Goal: Task Accomplishment & Management: Manage account settings

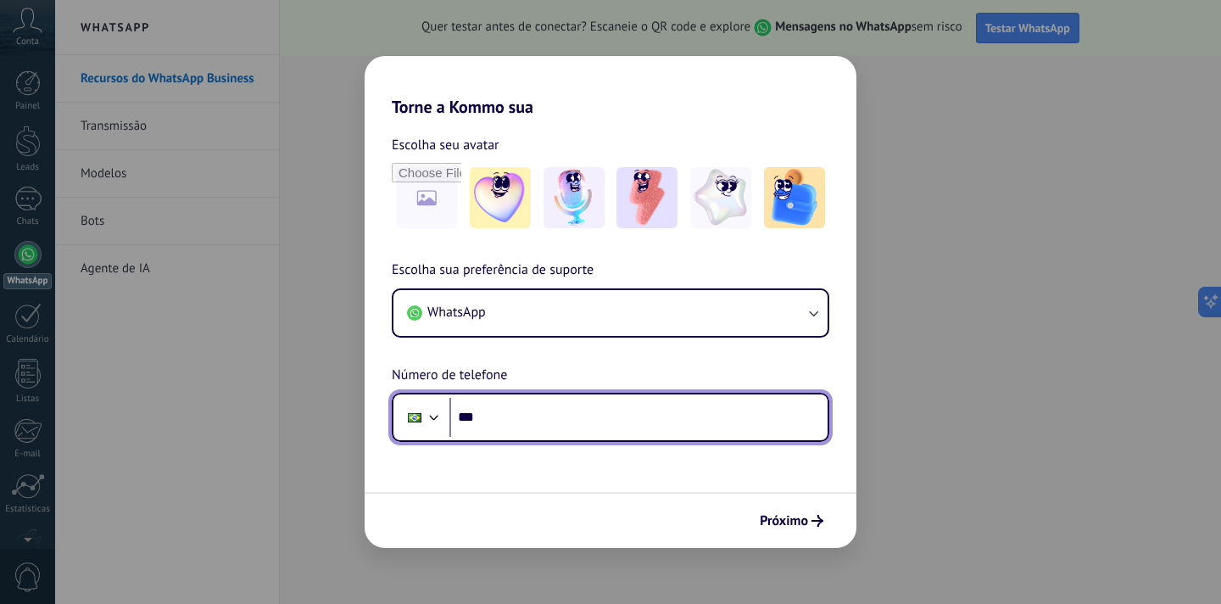
click at [544, 426] on input "***" at bounding box center [638, 417] width 378 height 39
type input "**********"
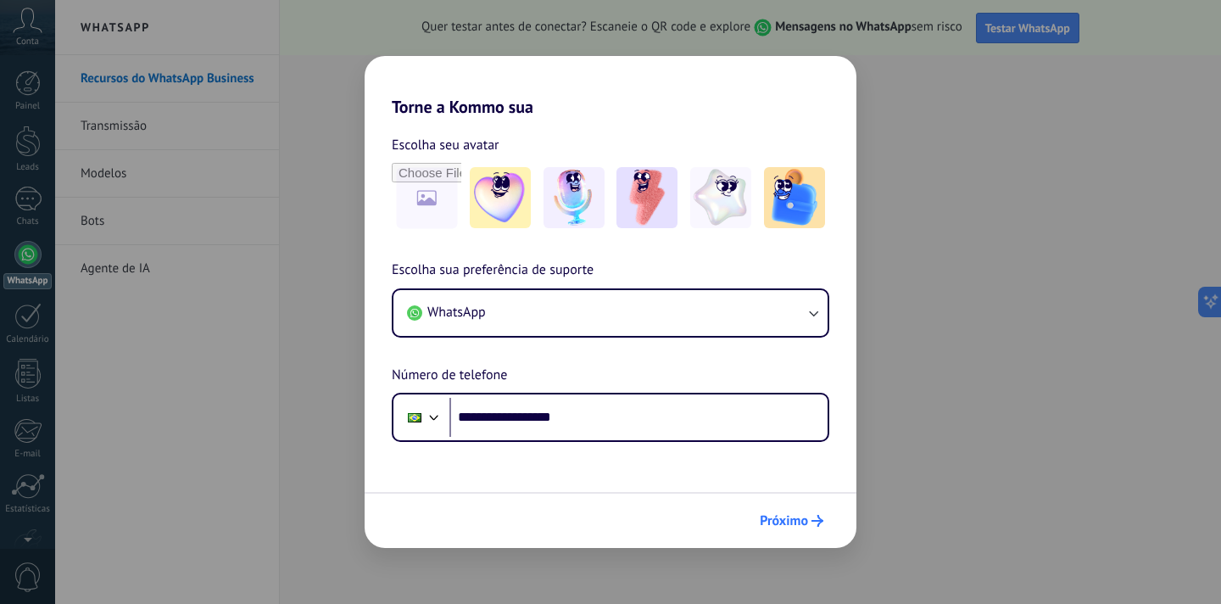
click at [790, 524] on span "Próximo" at bounding box center [784, 521] width 48 height 12
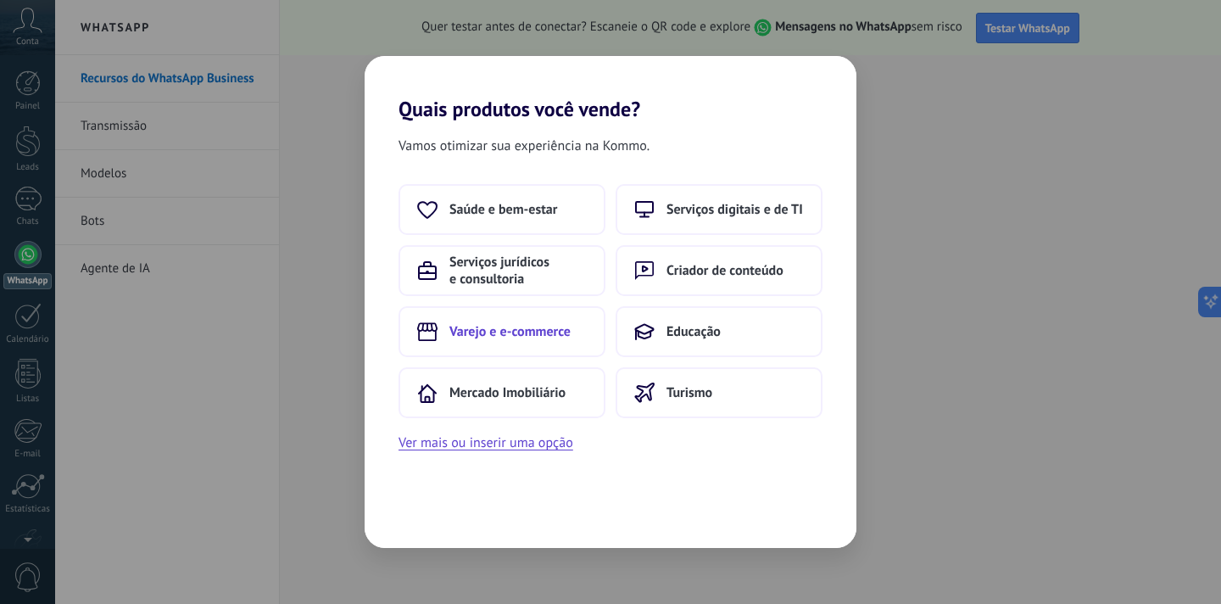
click at [527, 342] on button "Varejo e e-commerce" at bounding box center [502, 331] width 207 height 51
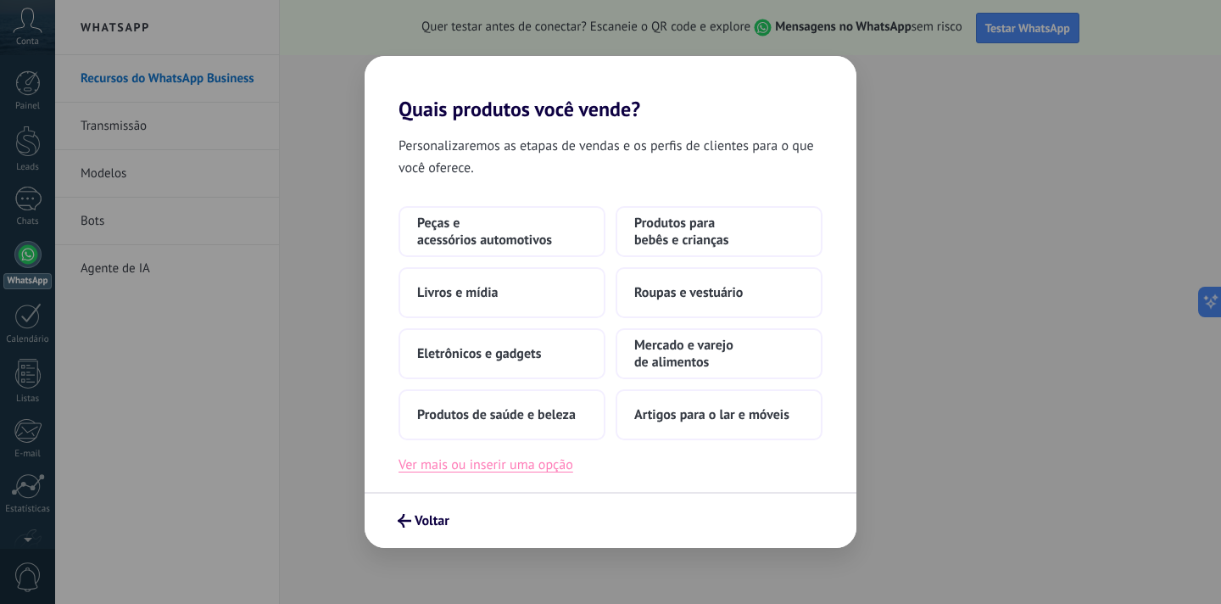
click at [555, 466] on button "Ver mais ou inserir uma opção" at bounding box center [486, 465] width 175 height 22
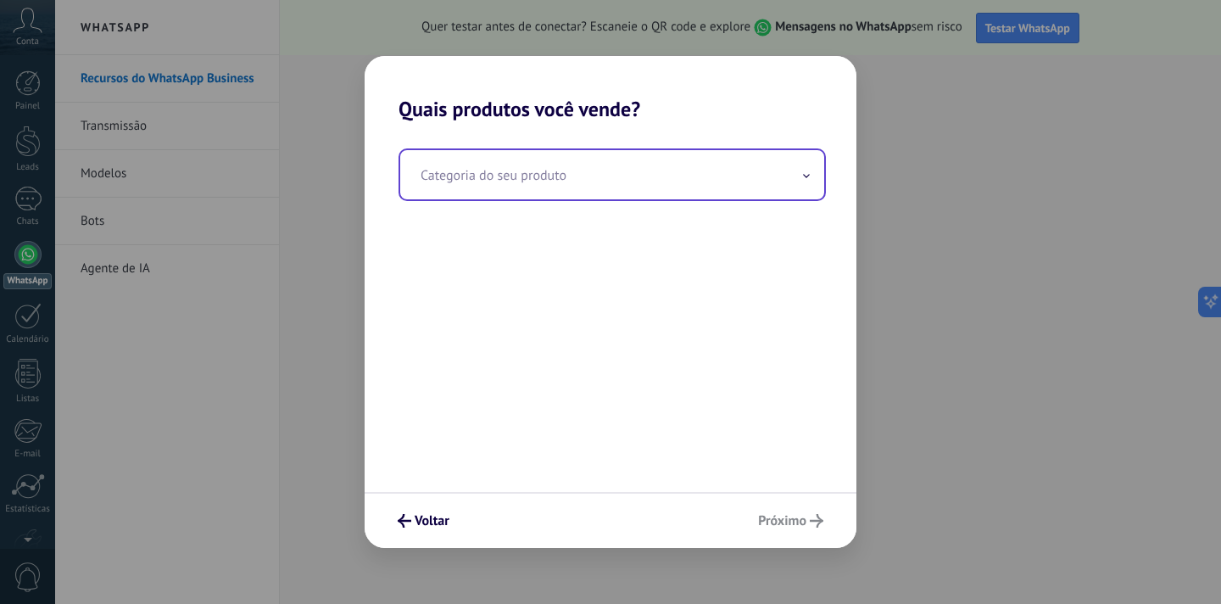
click at [555, 183] on input "text" at bounding box center [612, 174] width 424 height 49
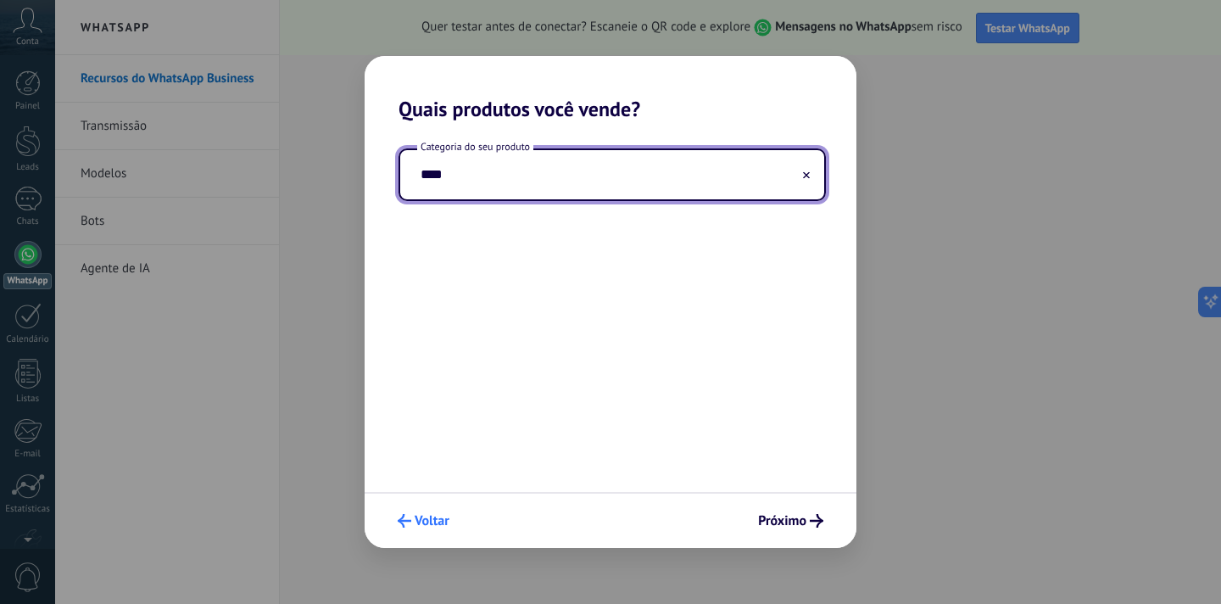
type input "****"
click at [438, 527] on span "Voltar" at bounding box center [432, 521] width 35 height 12
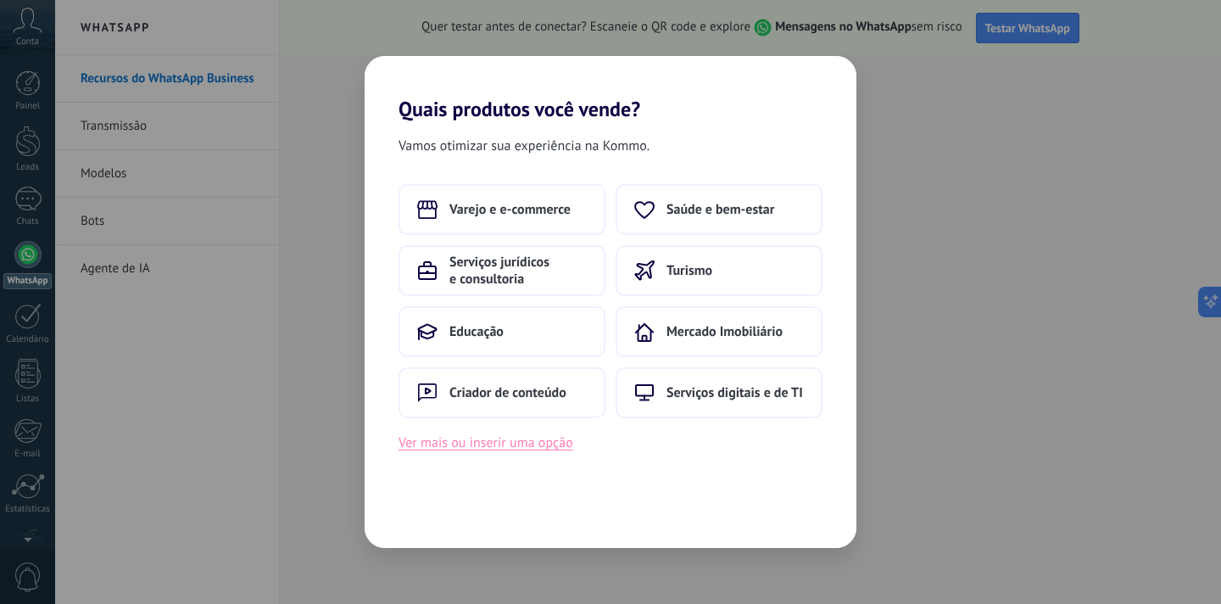
click at [437, 444] on button "Ver mais ou inserir uma opção" at bounding box center [486, 443] width 175 height 22
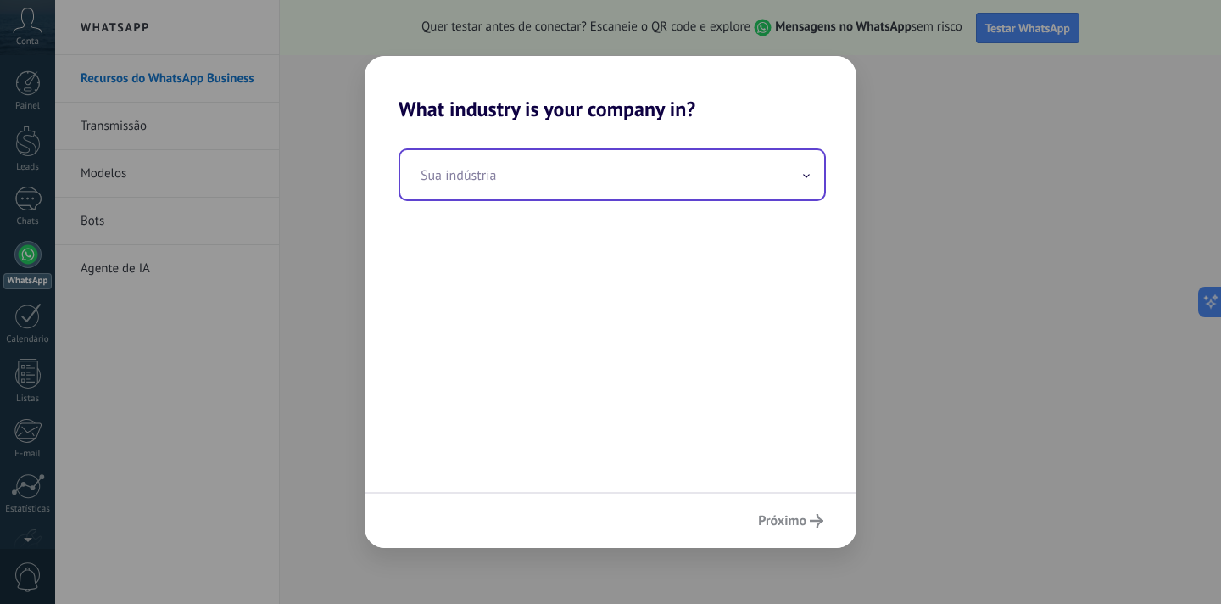
click at [593, 194] on input "text" at bounding box center [612, 174] width 424 height 49
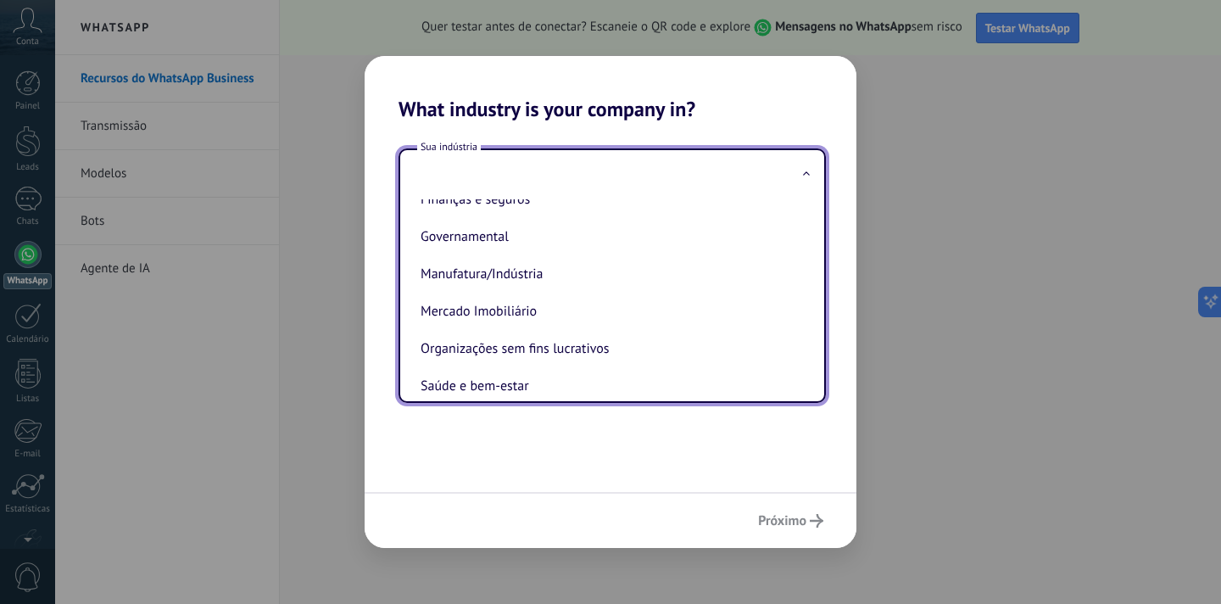
scroll to position [130, 0]
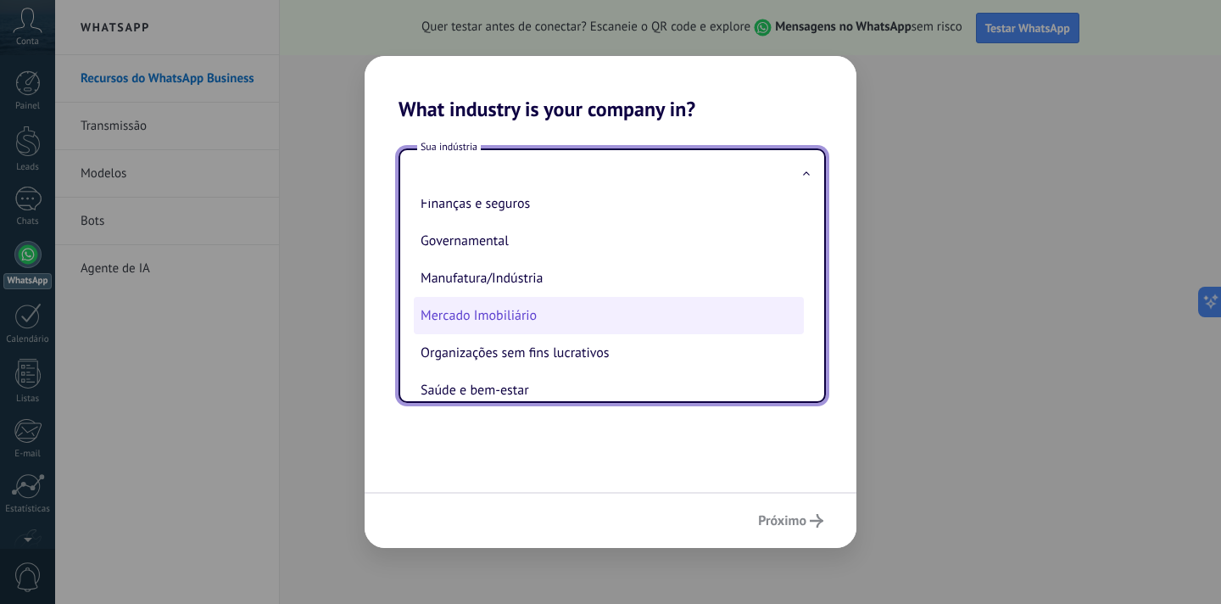
click at [589, 310] on li "Mercado Imobiliário" at bounding box center [609, 315] width 390 height 37
type input "**********"
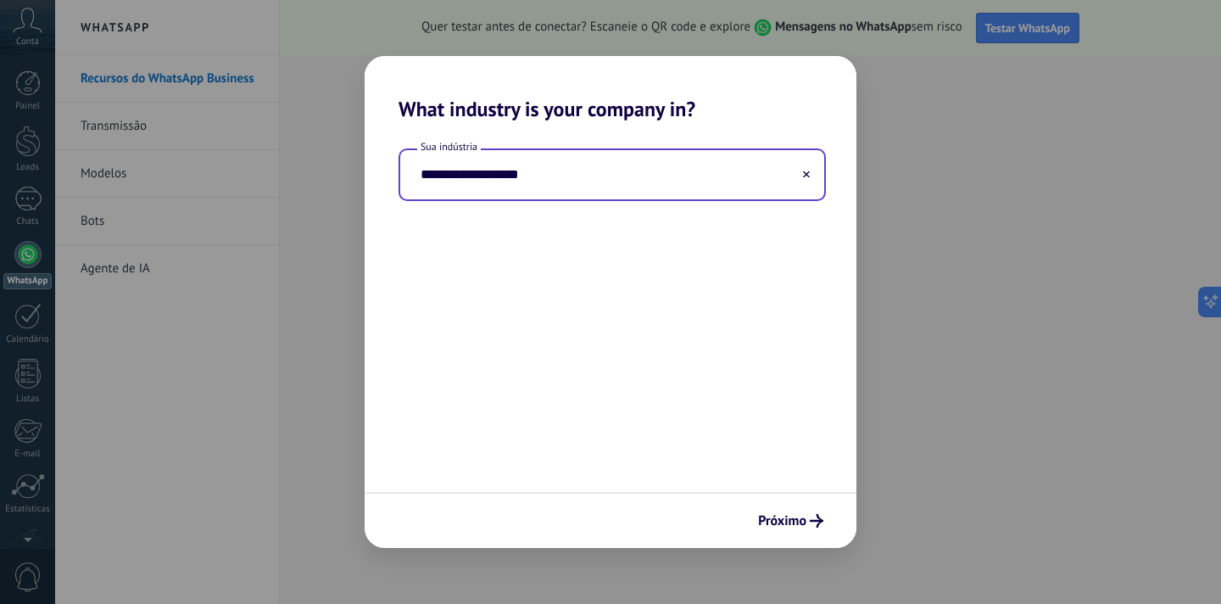
click at [602, 194] on input "**********" at bounding box center [612, 174] width 424 height 49
click at [802, 179] on button at bounding box center [806, 175] width 8 height 16
click at [676, 177] on input "text" at bounding box center [612, 174] width 424 height 49
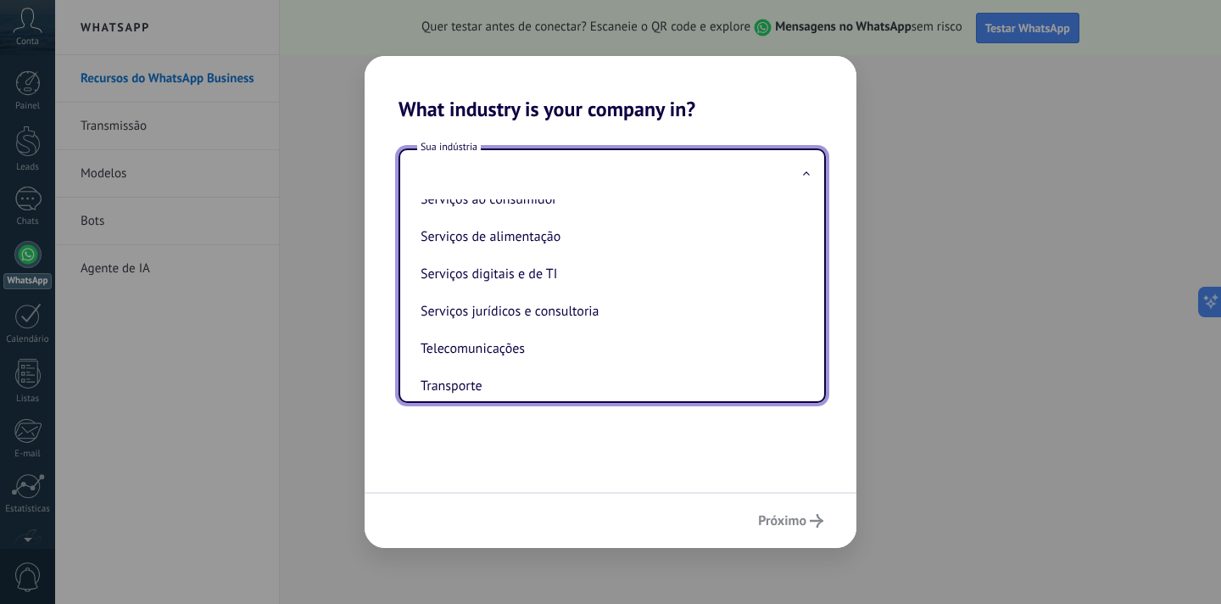
scroll to position [464, 0]
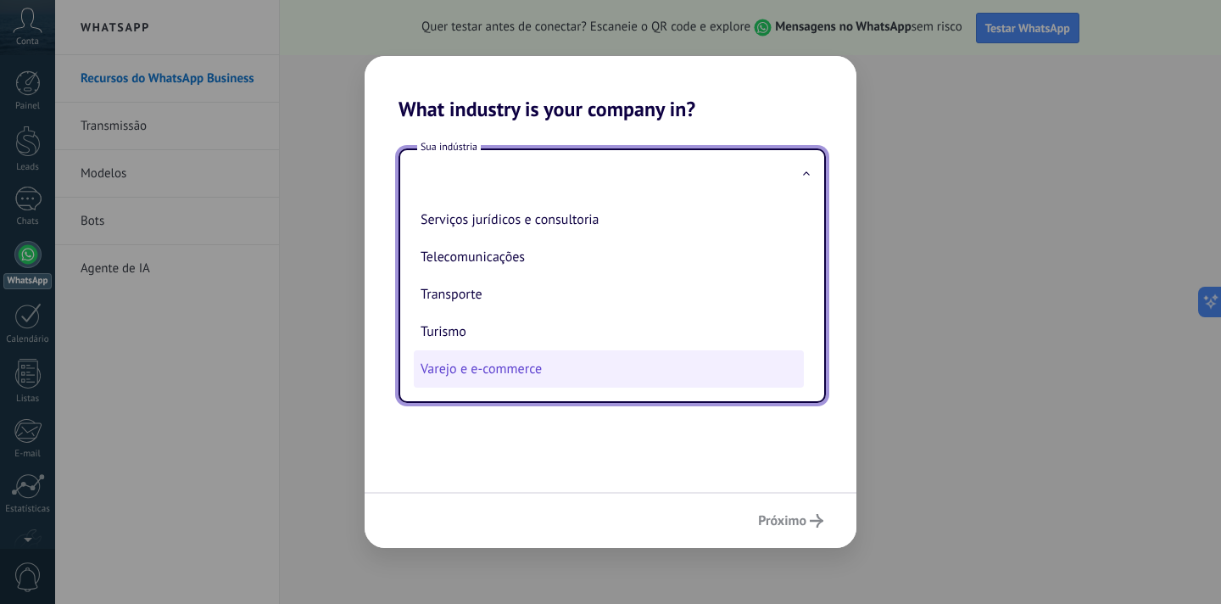
click at [547, 375] on li "Varejo e e-commerce" at bounding box center [609, 368] width 390 height 37
type input "**********"
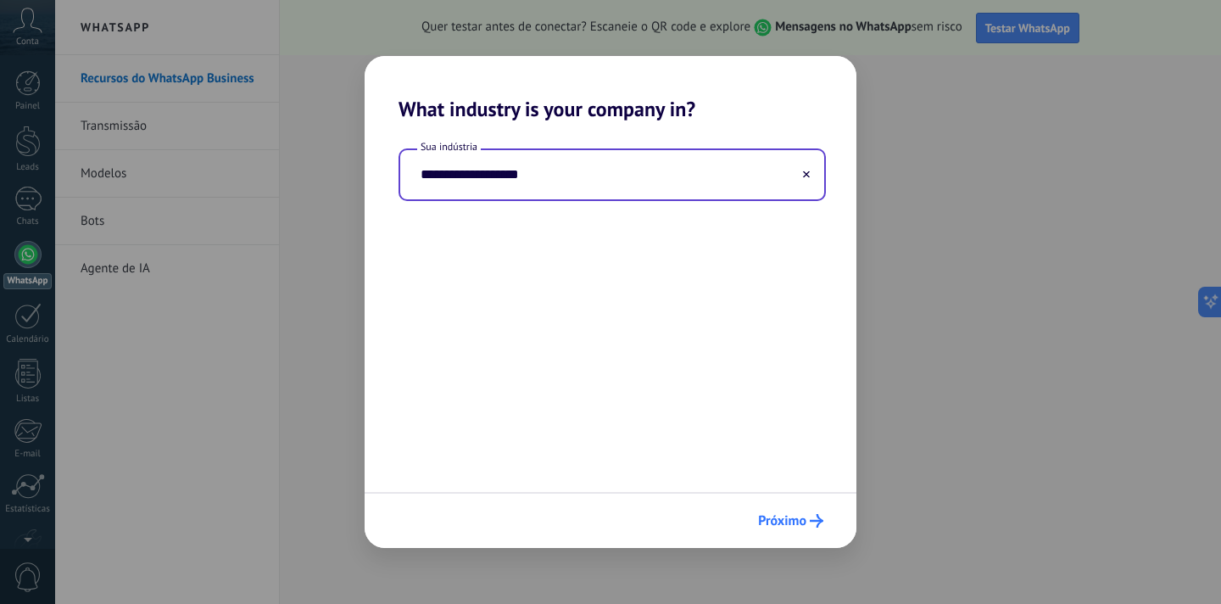
click at [795, 519] on span "Próximo" at bounding box center [782, 521] width 48 height 12
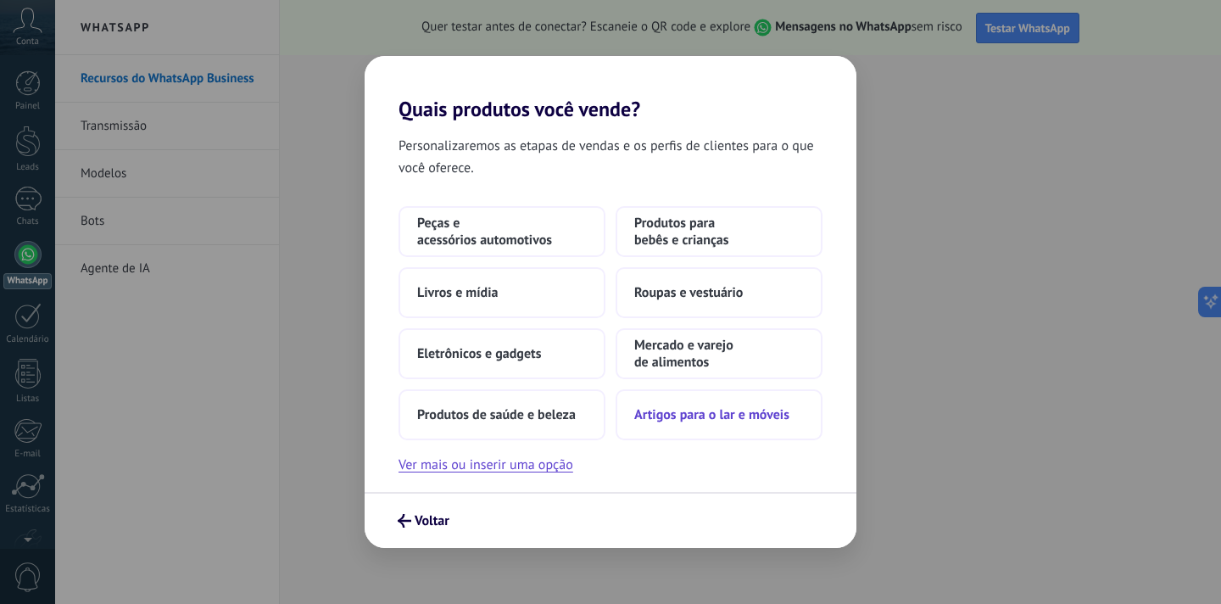
click at [702, 416] on span "Artigos para o lar e móveis" at bounding box center [711, 414] width 155 height 17
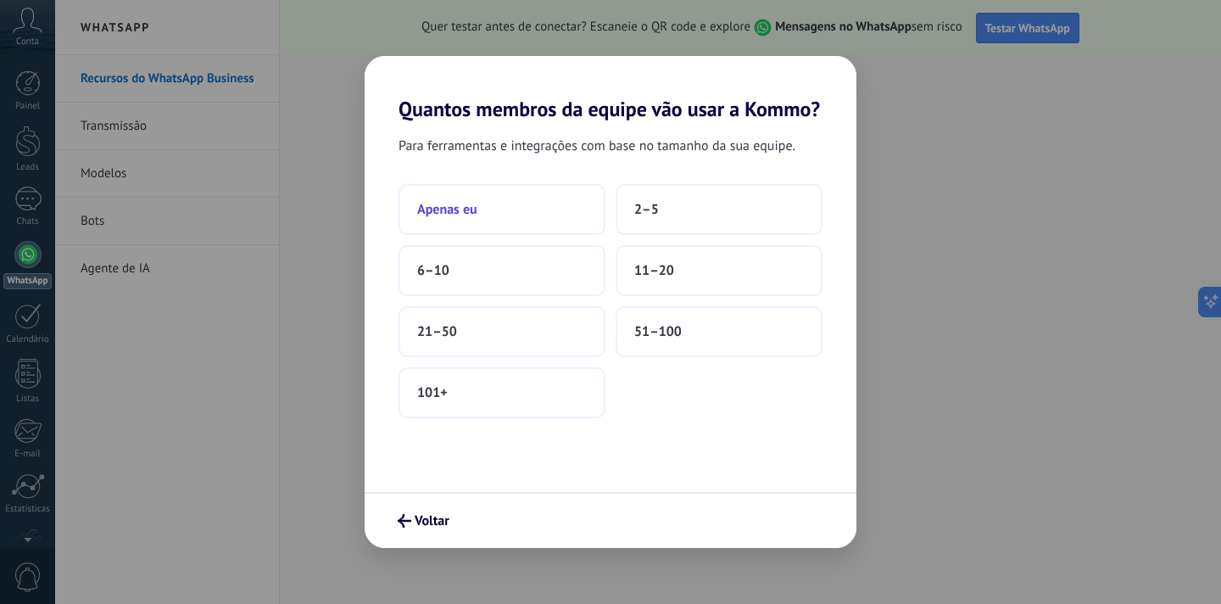
click at [472, 214] on span "Apenas eu" at bounding box center [447, 209] width 60 height 17
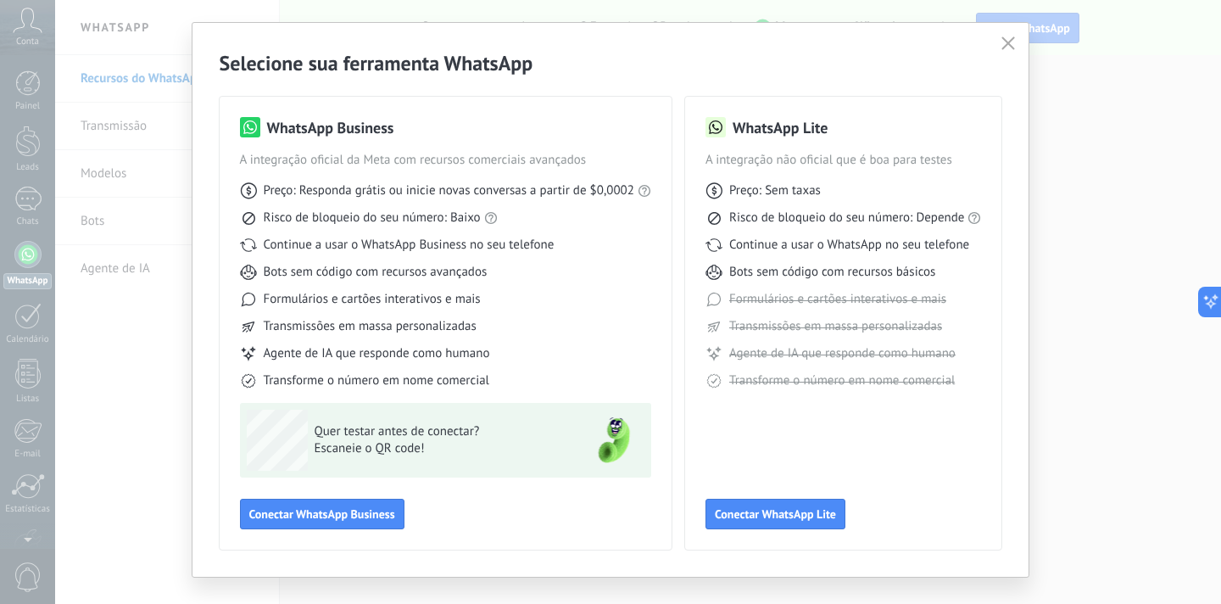
scroll to position [39, 0]
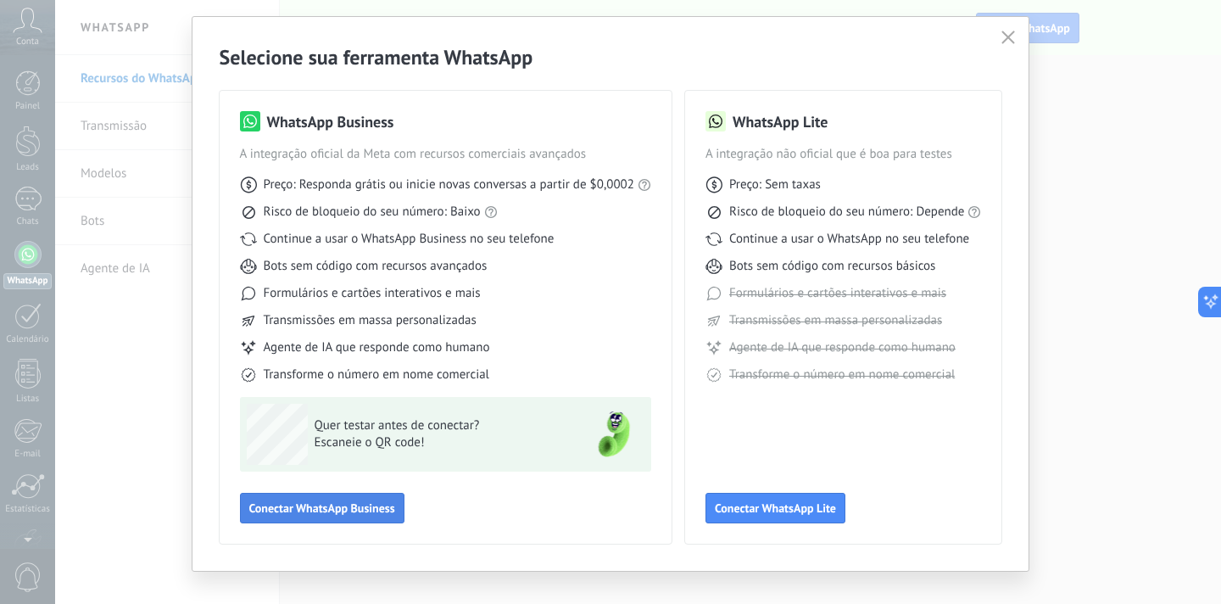
click at [381, 503] on span "Conectar WhatsApp Business" at bounding box center [322, 508] width 146 height 12
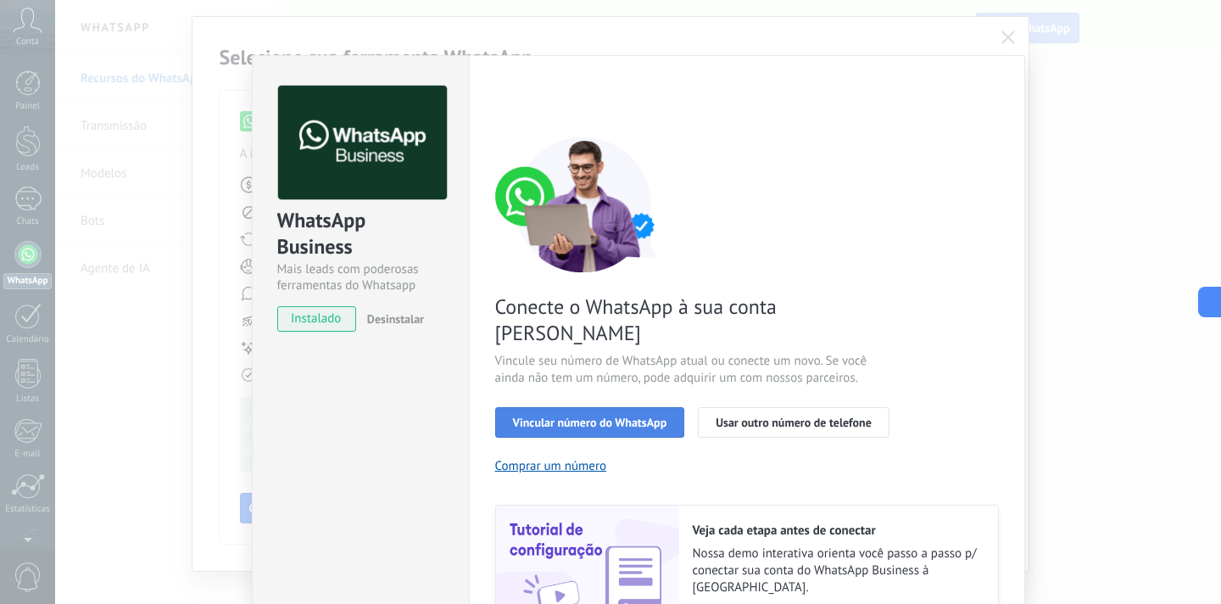
click at [561, 416] on span "Vincular número do WhatsApp" at bounding box center [590, 422] width 154 height 12
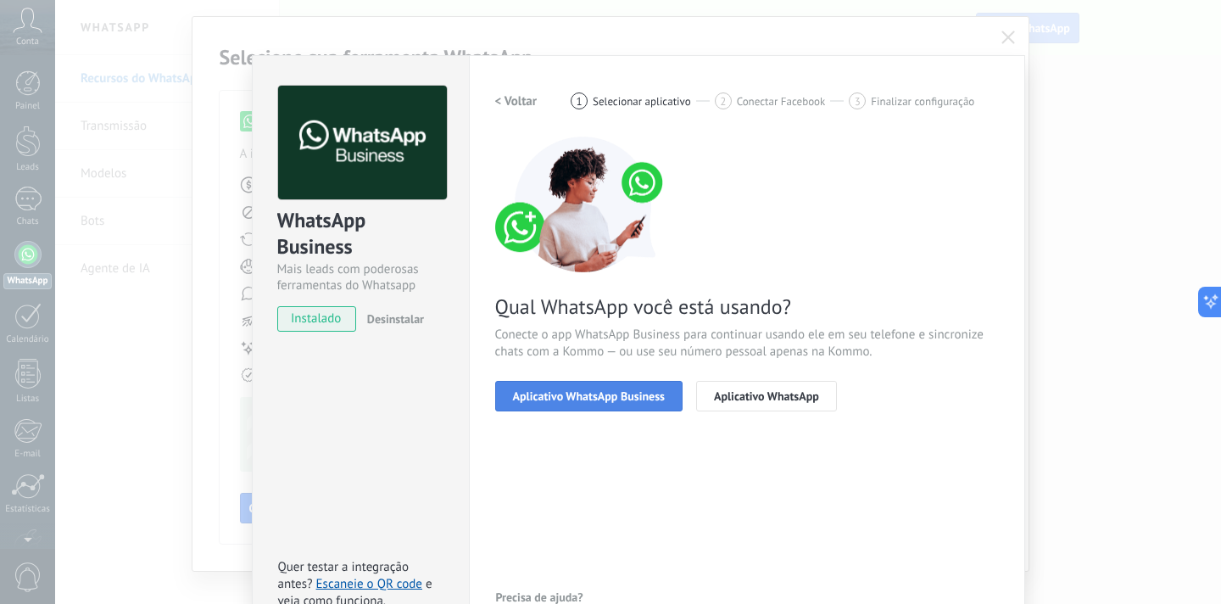
click at [573, 398] on span "Aplicativo WhatsApp Business" at bounding box center [589, 396] width 152 height 12
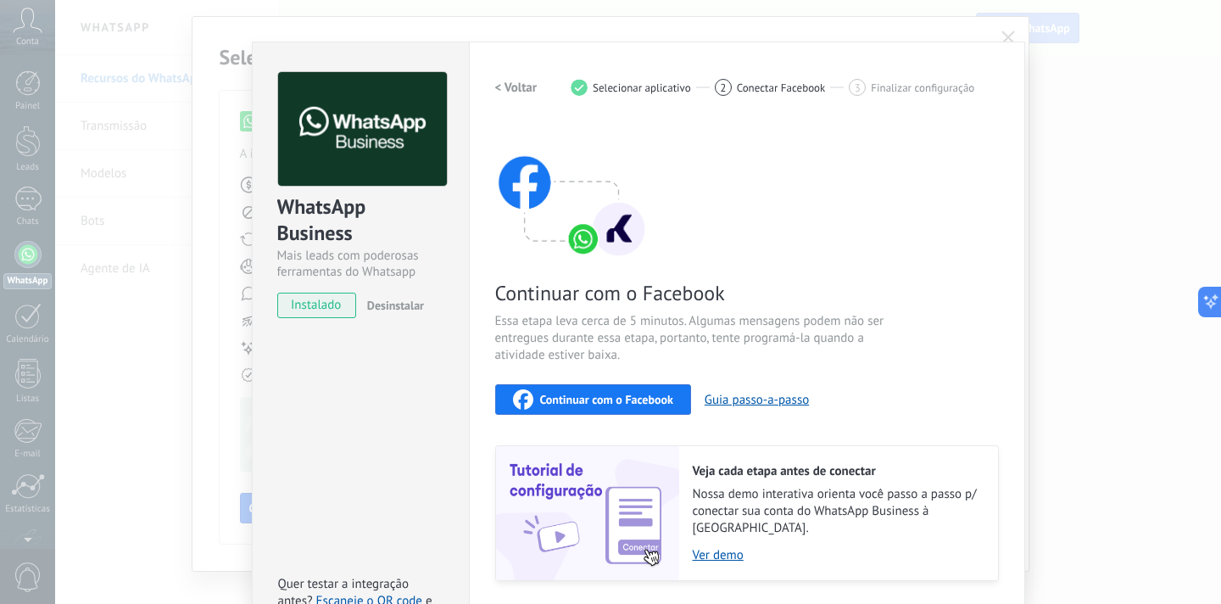
scroll to position [12, 0]
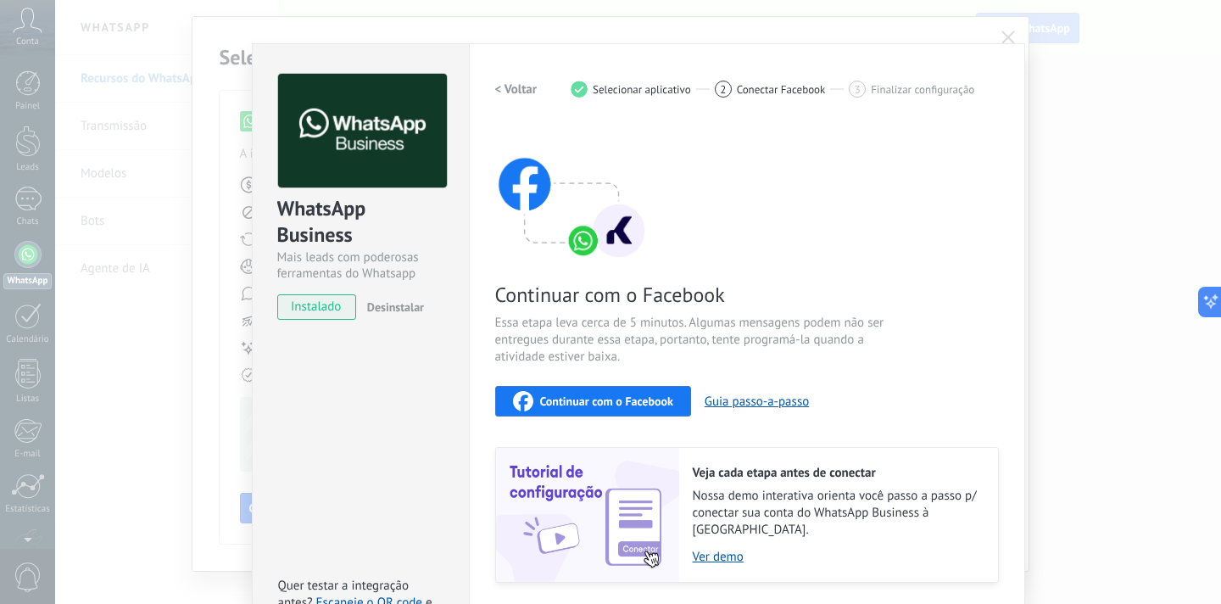
click at [579, 402] on span "Continuar com o Facebook" at bounding box center [606, 401] width 133 height 12
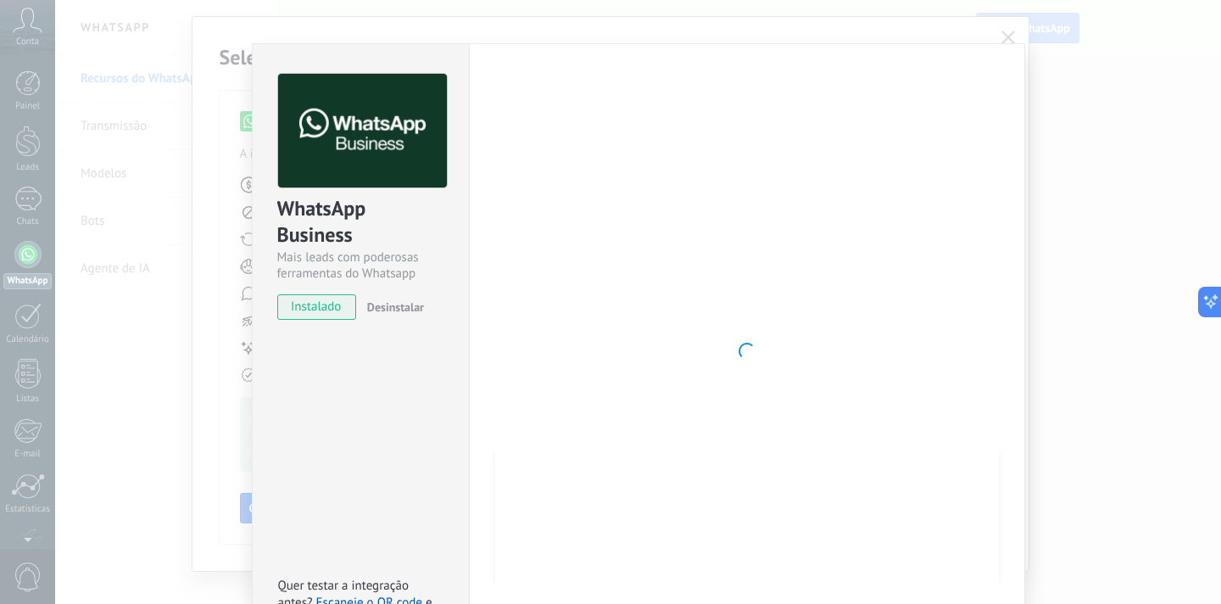
click at [340, 311] on span "instalado" at bounding box center [316, 306] width 77 height 25
click at [308, 310] on span "instalado" at bounding box center [316, 306] width 77 height 25
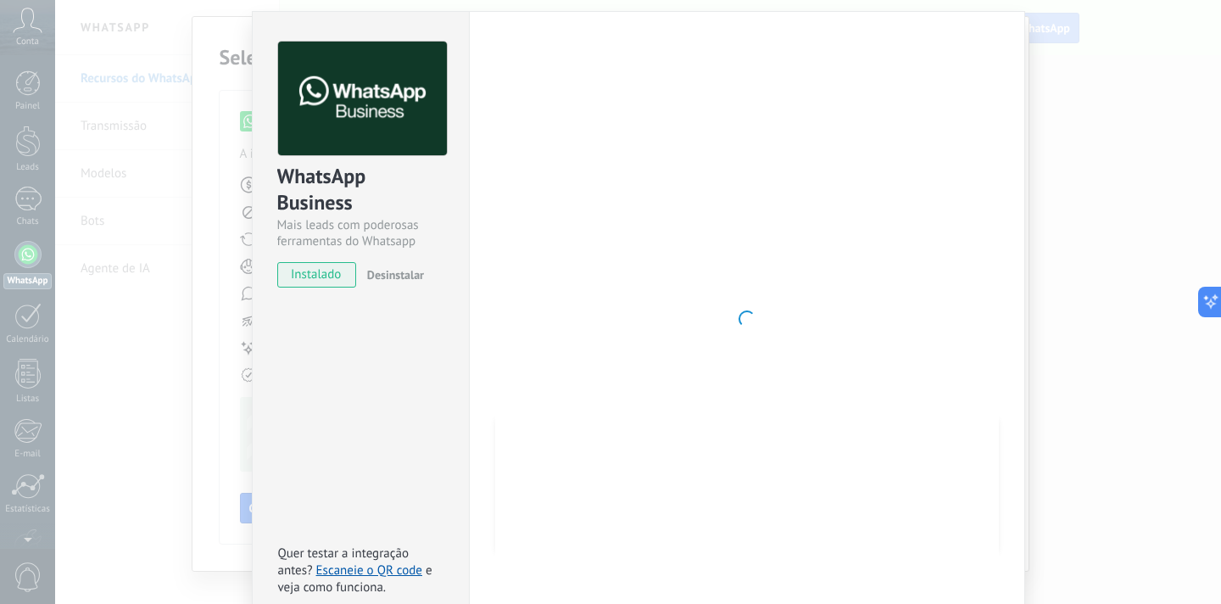
scroll to position [0, 0]
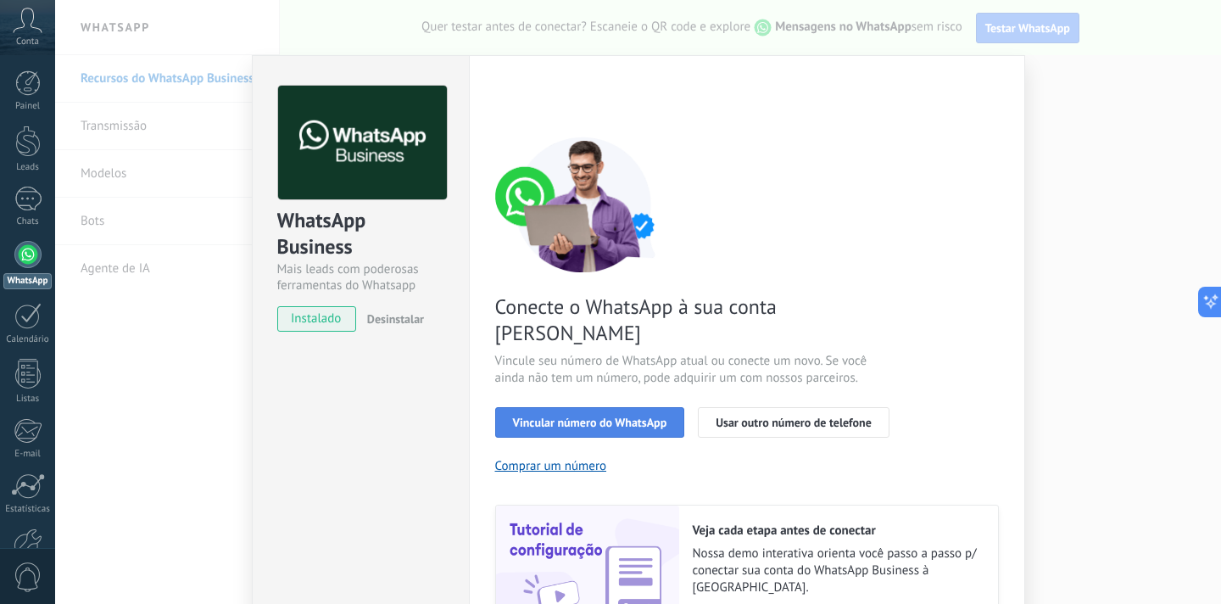
click at [613, 416] on span "Vincular número do WhatsApp" at bounding box center [590, 422] width 154 height 12
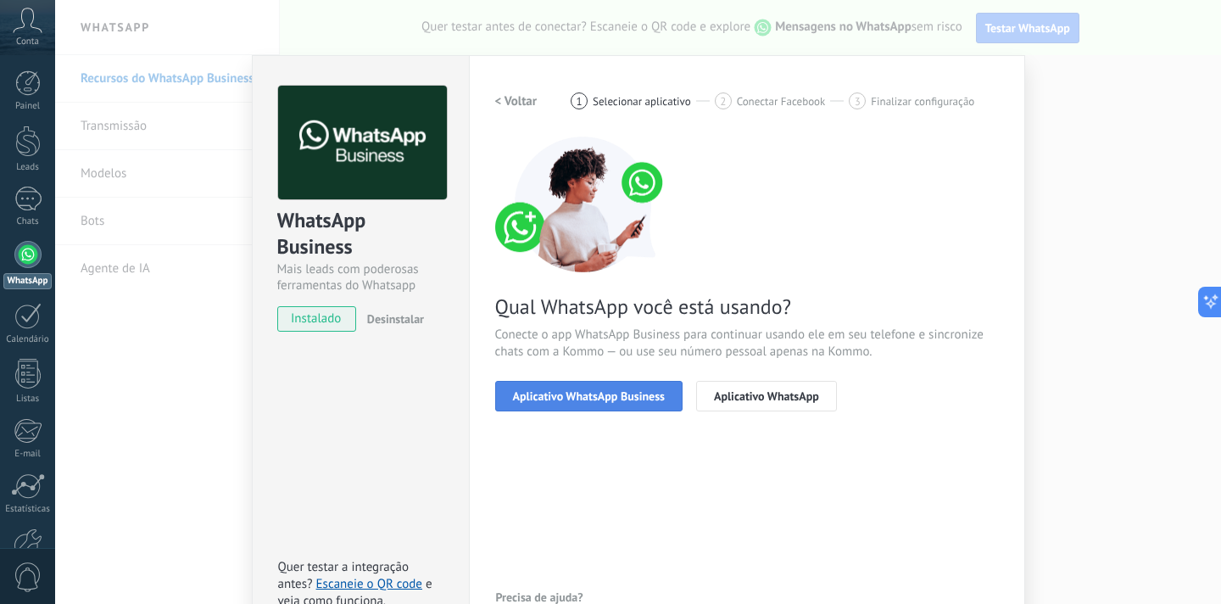
click at [616, 405] on button "Aplicativo WhatsApp Business" at bounding box center [588, 396] width 187 height 31
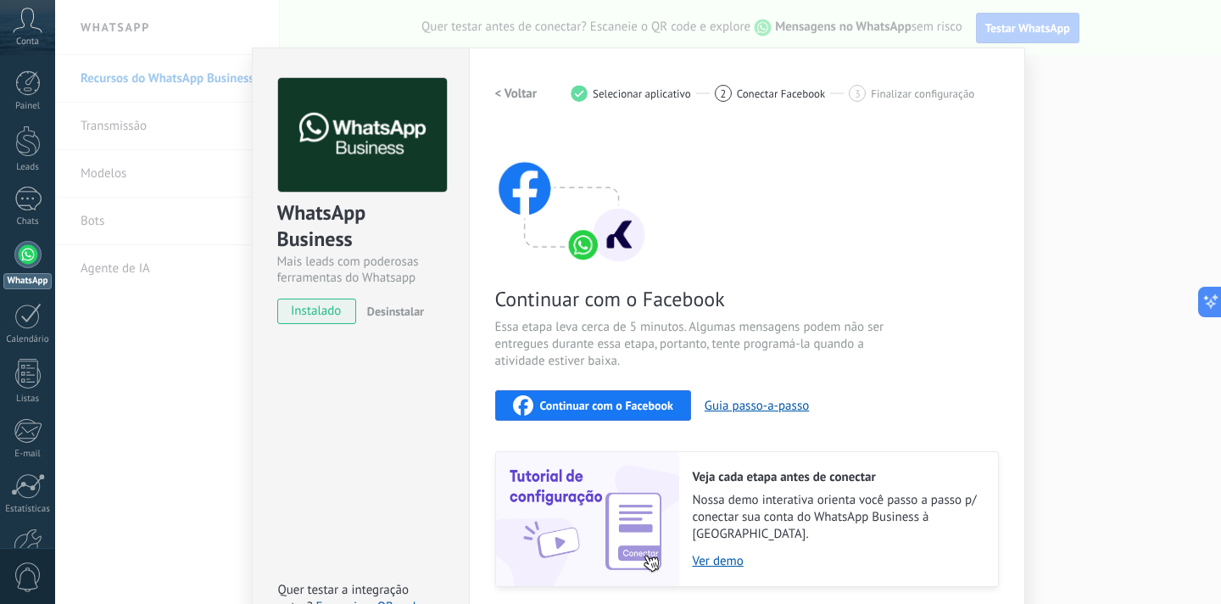
scroll to position [8, 0]
click at [617, 408] on span "Continuar com o Facebook" at bounding box center [606, 405] width 133 height 12
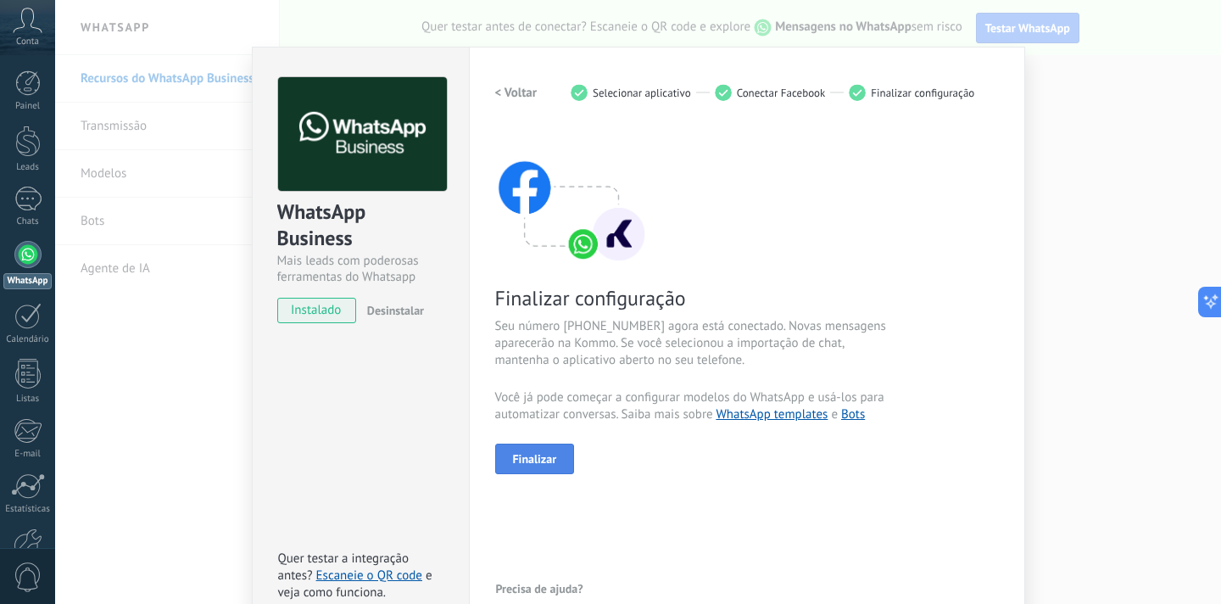
click at [555, 455] on button "Finalizar" at bounding box center [535, 459] width 80 height 31
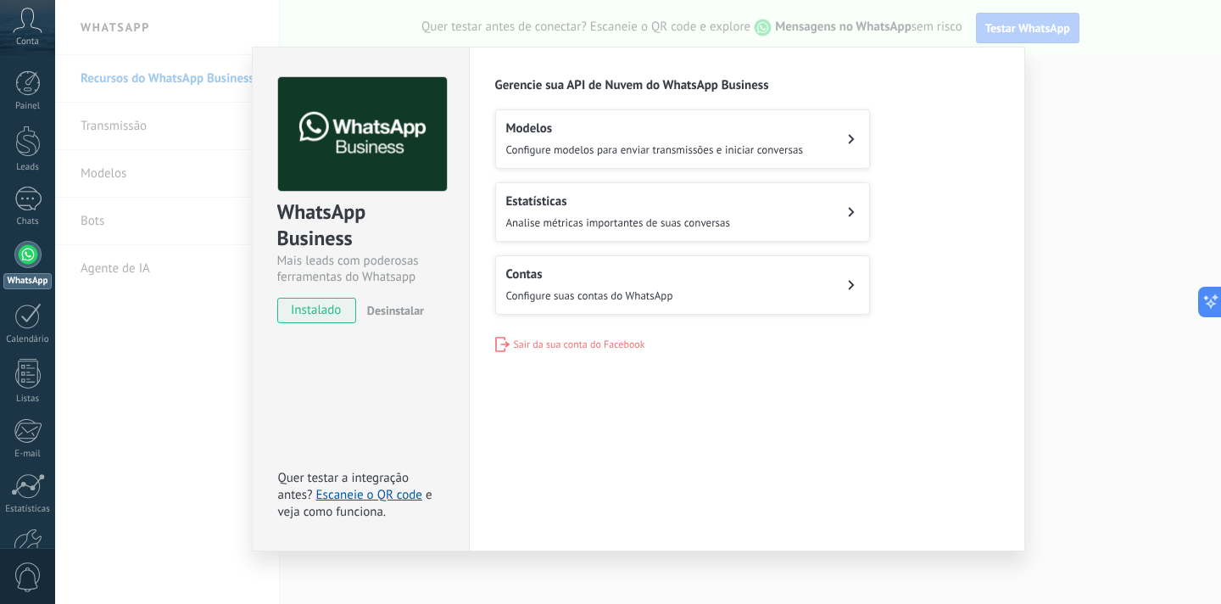
click at [704, 147] on span "Configure modelos para enviar transmissões e iniciar conversas" at bounding box center [654, 149] width 297 height 14
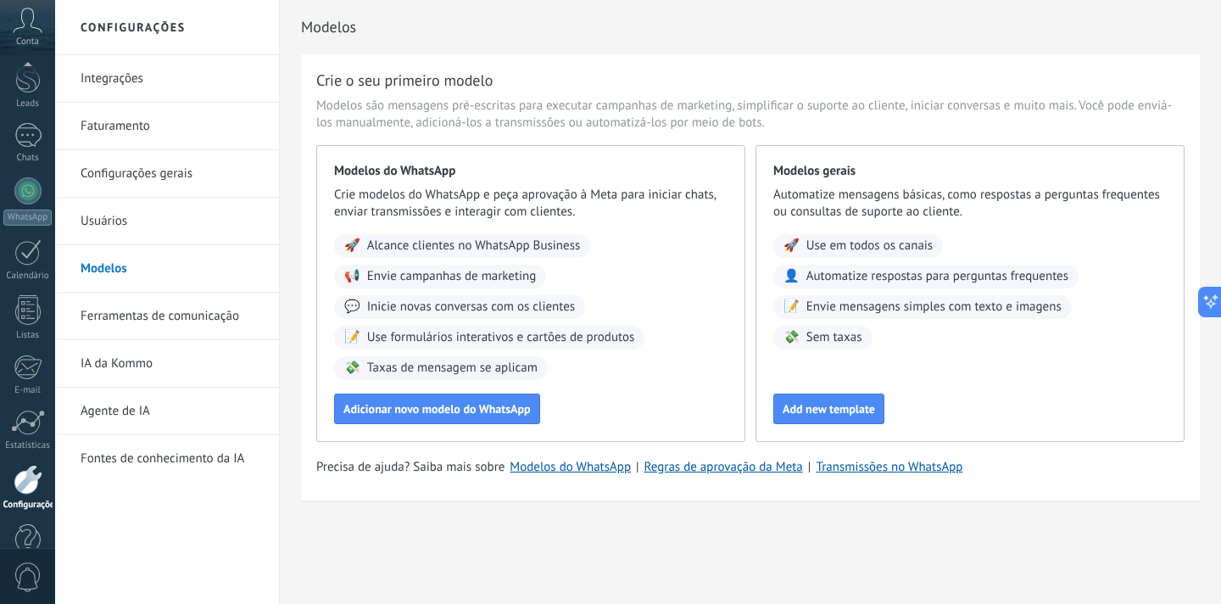
scroll to position [102, 0]
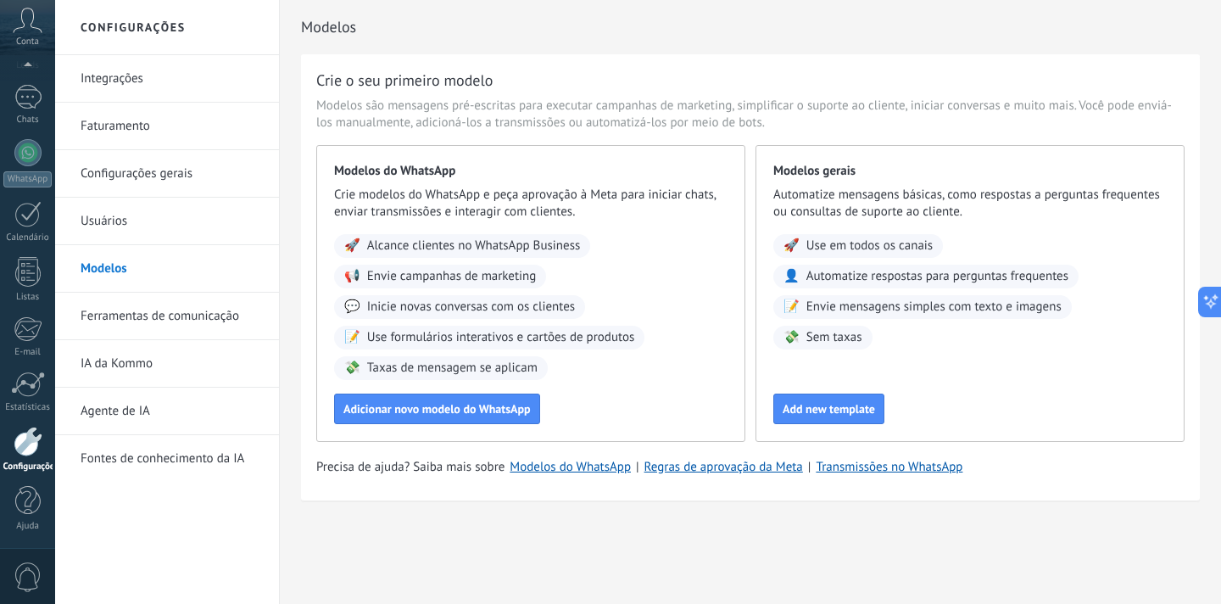
click at [104, 83] on link "Integrações" at bounding box center [171, 78] width 181 height 47
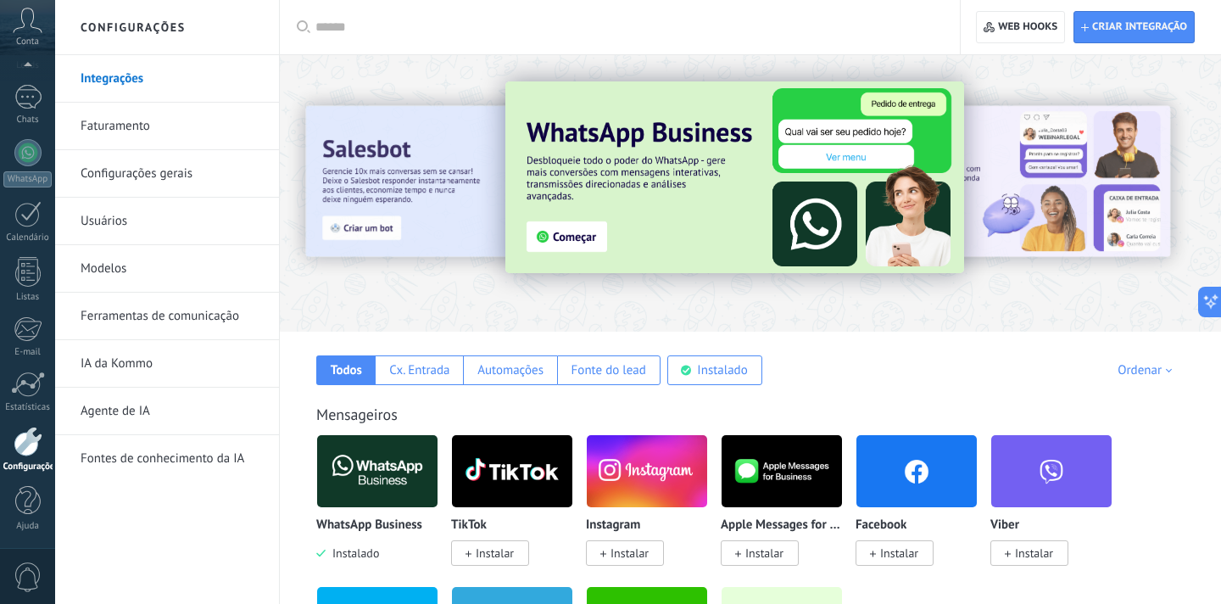
click at [28, 31] on icon at bounding box center [28, 20] width 30 height 25
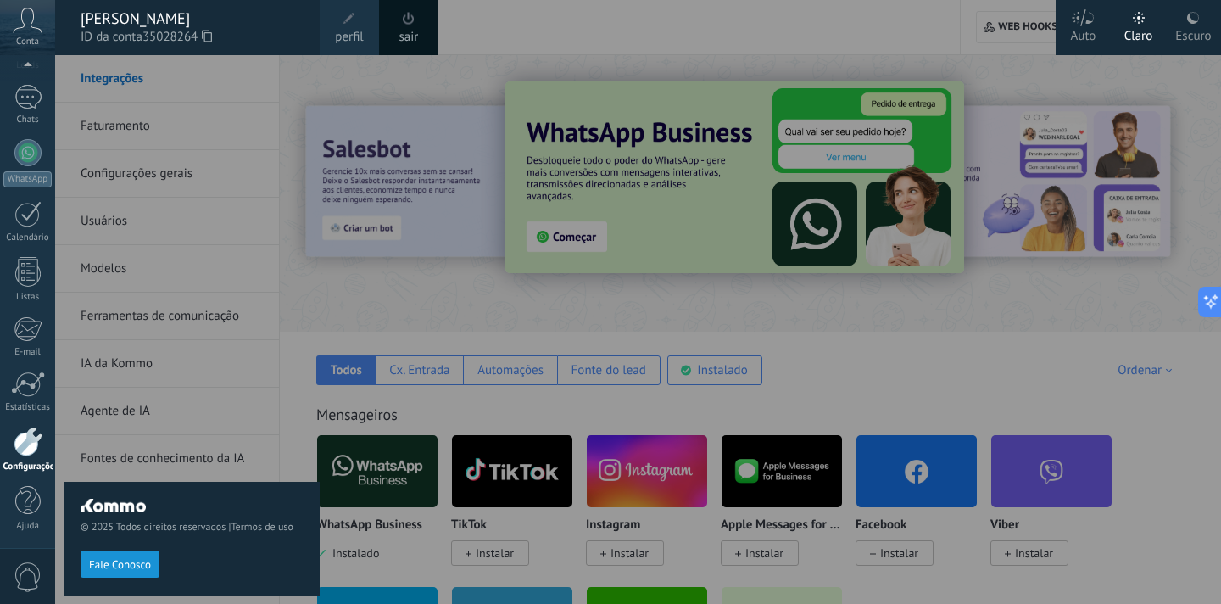
scroll to position [64, 0]
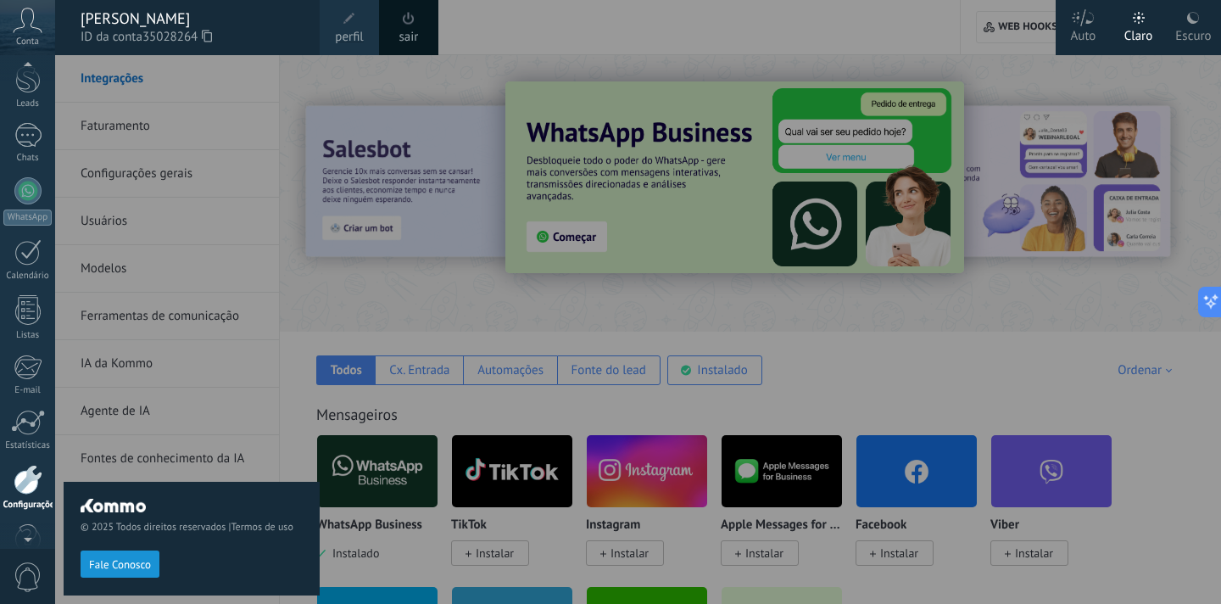
click at [148, 83] on div "© 2025 Todos direitos reservados | Termos de uso Fale Conosco" at bounding box center [192, 329] width 256 height 549
click at [398, 68] on div at bounding box center [665, 302] width 1221 height 604
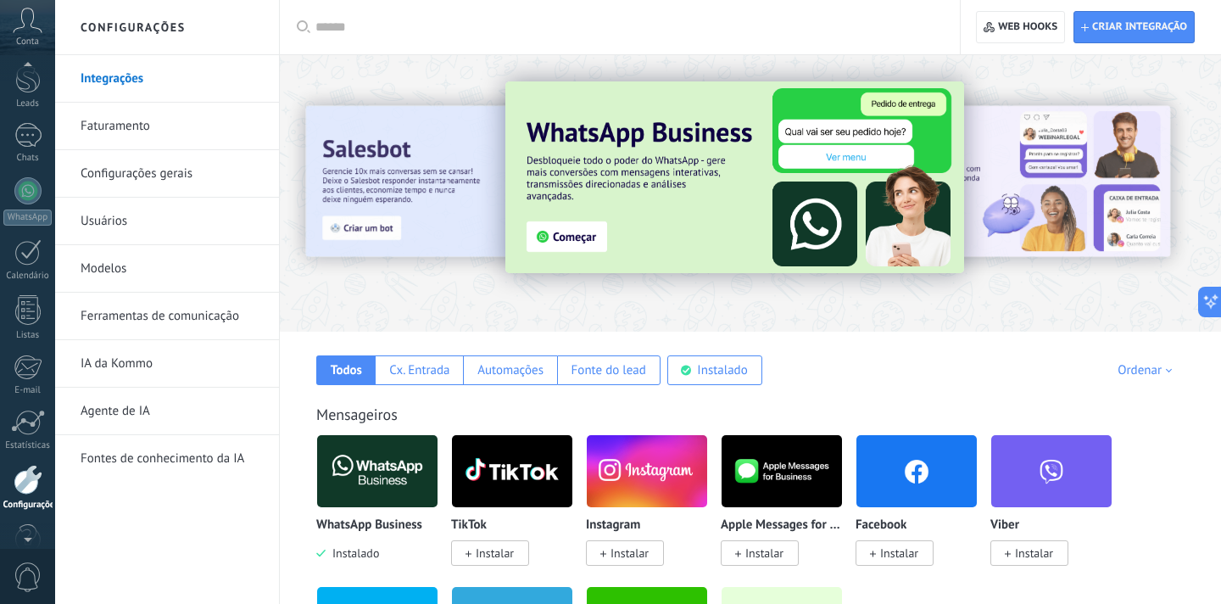
scroll to position [102, 0]
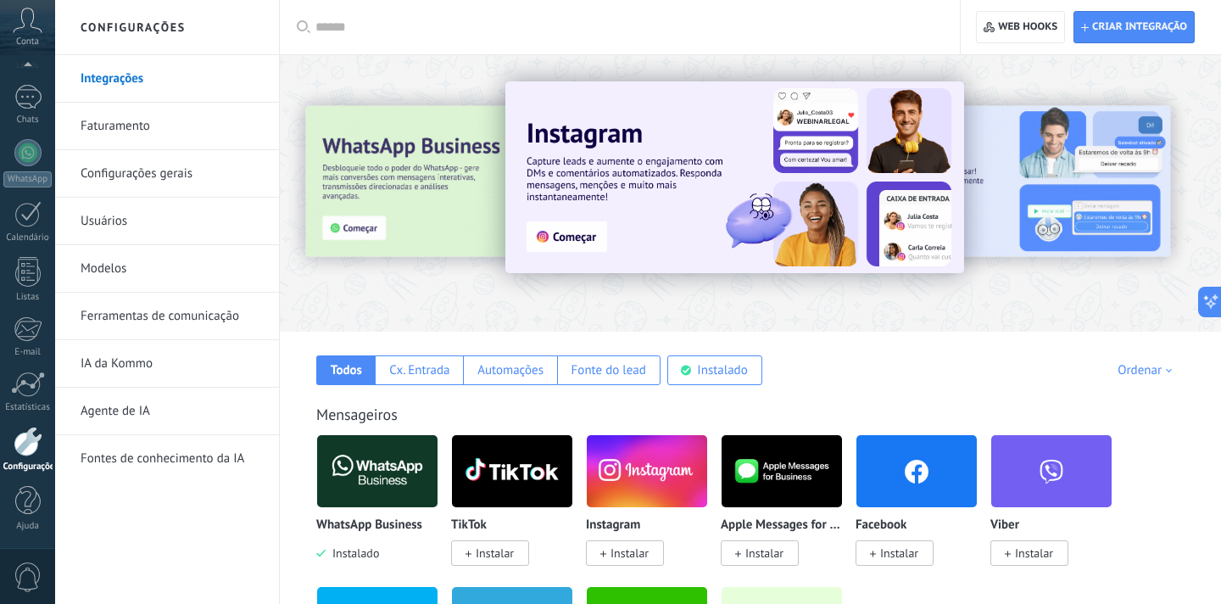
click at [138, 129] on link "Faturamento" at bounding box center [171, 126] width 181 height 47
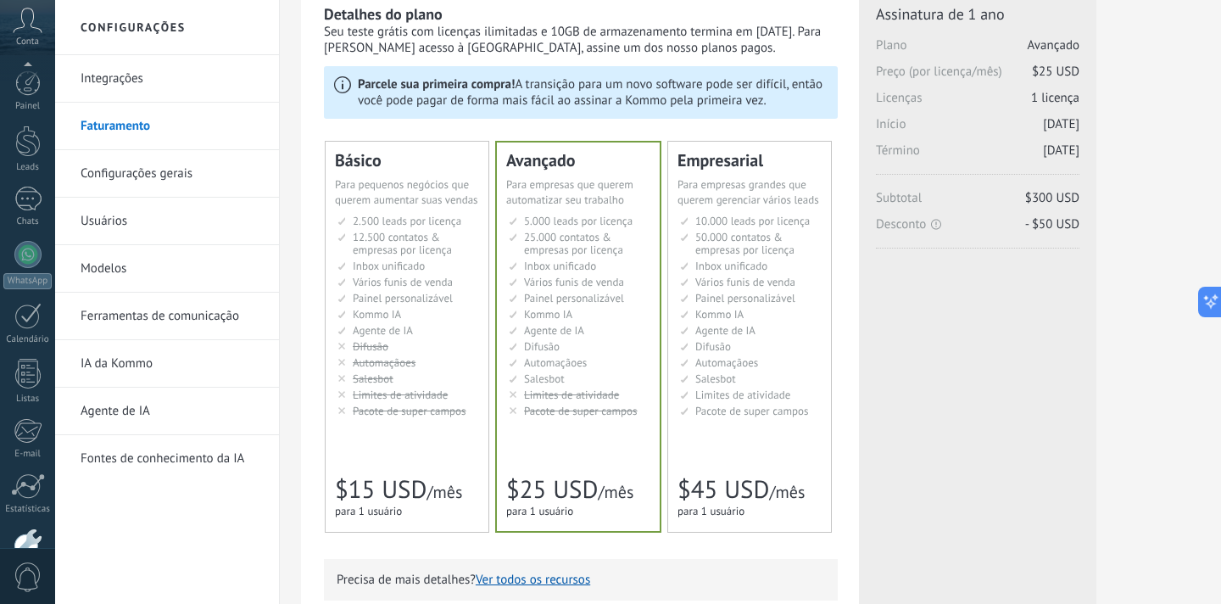
scroll to position [102, 0]
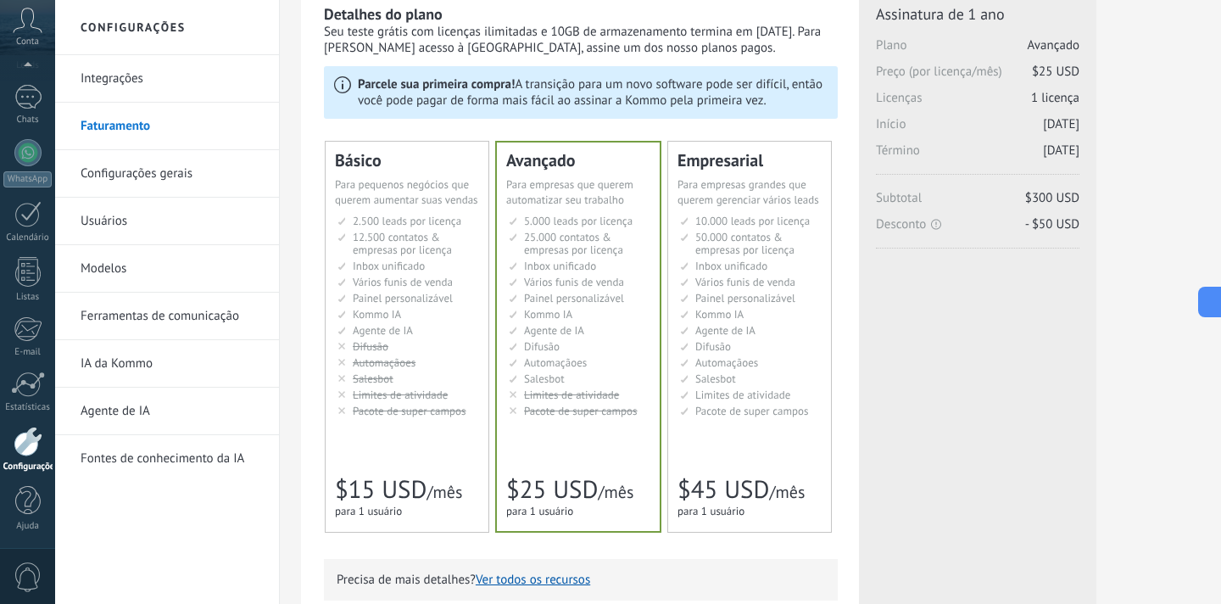
click at [124, 174] on link "Configurações gerais" at bounding box center [171, 173] width 181 height 47
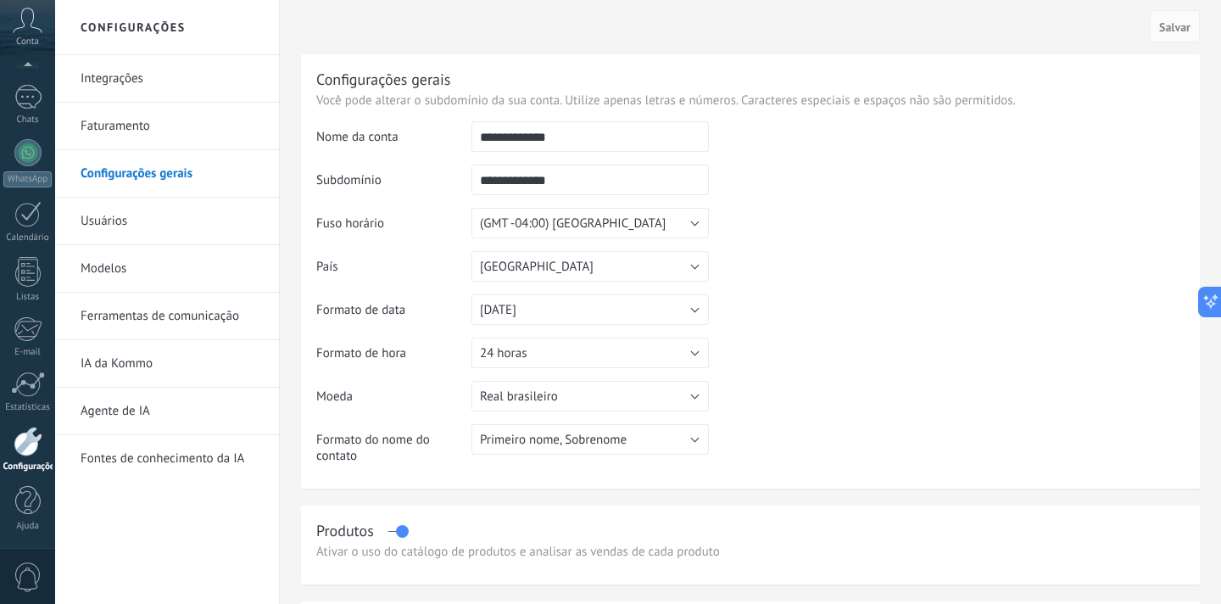
click at [126, 75] on link "Integrações" at bounding box center [171, 78] width 181 height 47
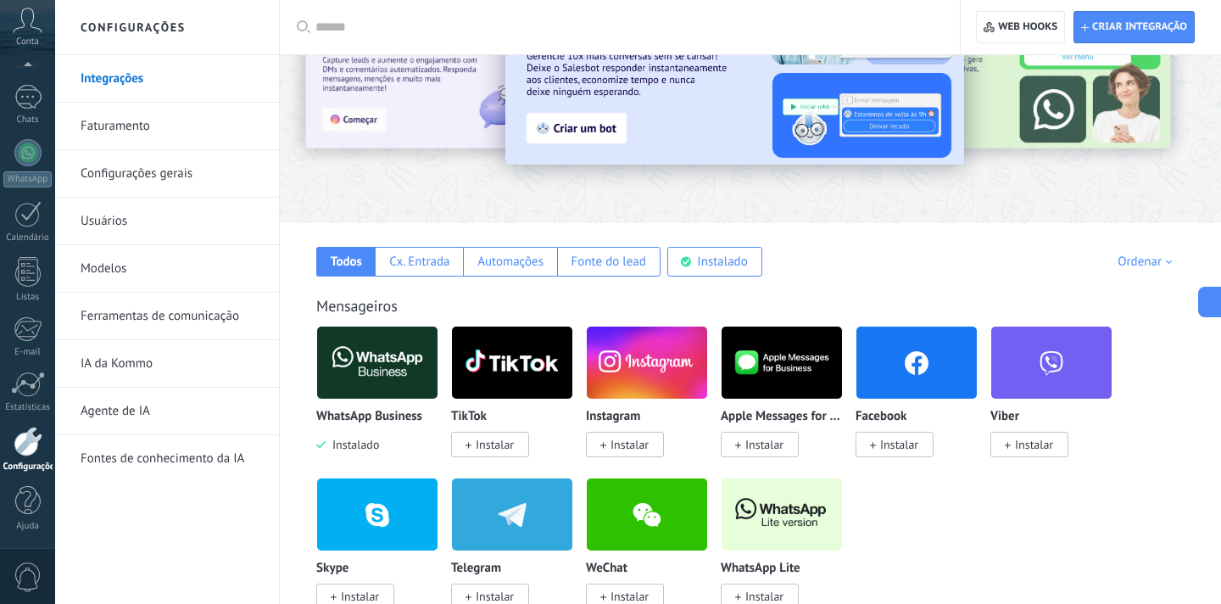
scroll to position [119, 0]
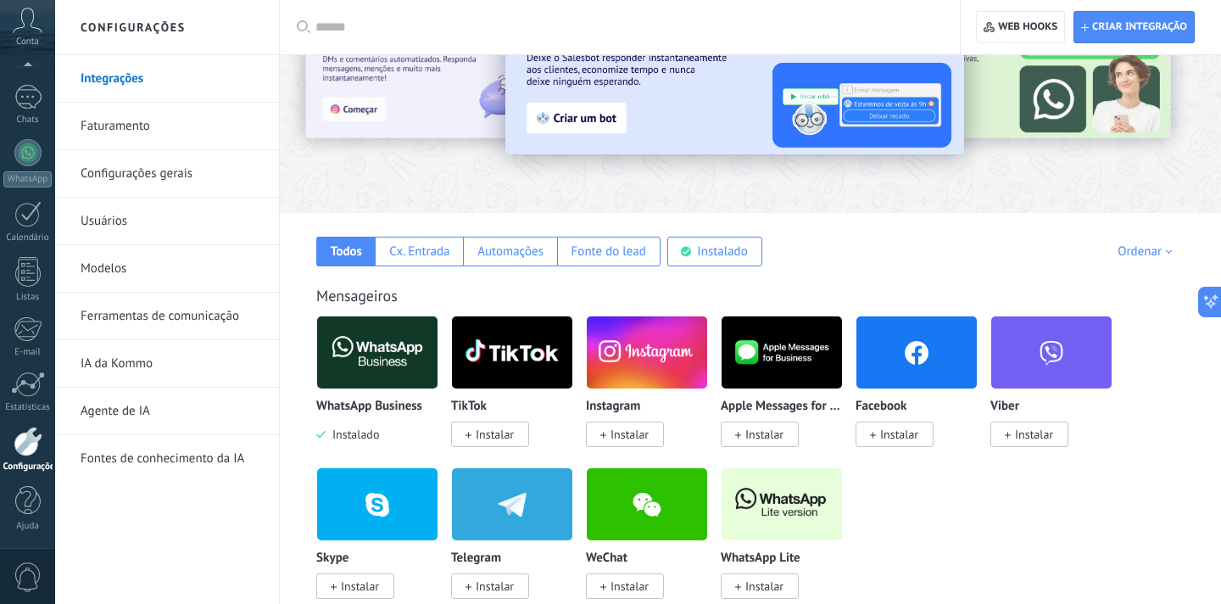
click at [373, 382] on img at bounding box center [377, 352] width 120 height 82
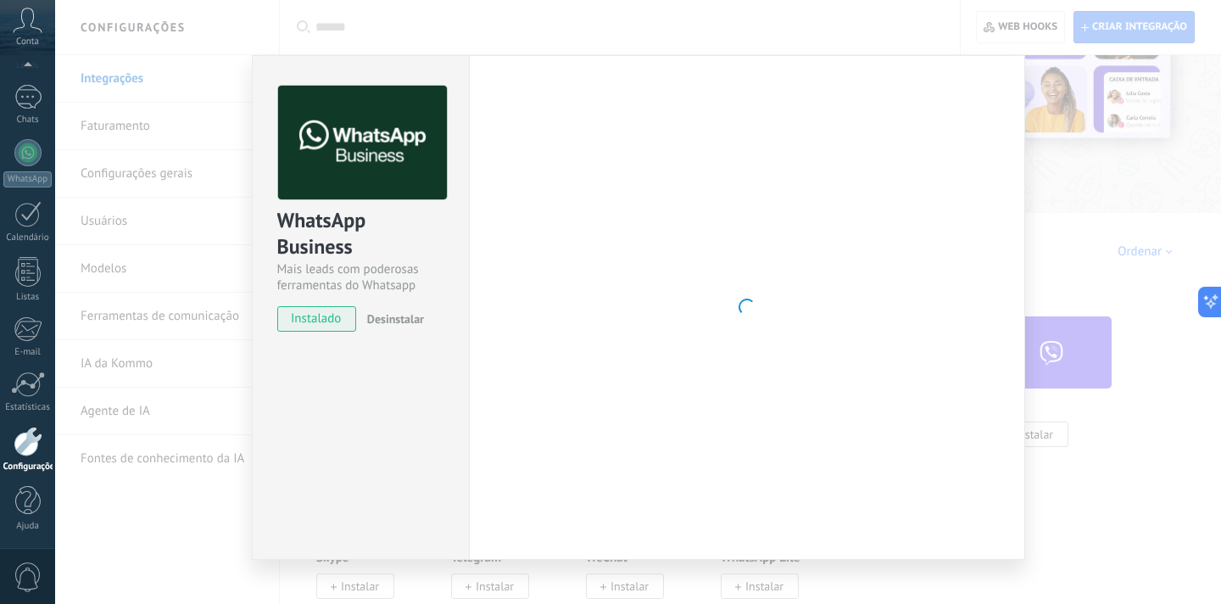
click at [373, 382] on div "WhatsApp Business Mais leads com poderosas ferramentas do Whatsapp instalado De…" at bounding box center [360, 307] width 217 height 505
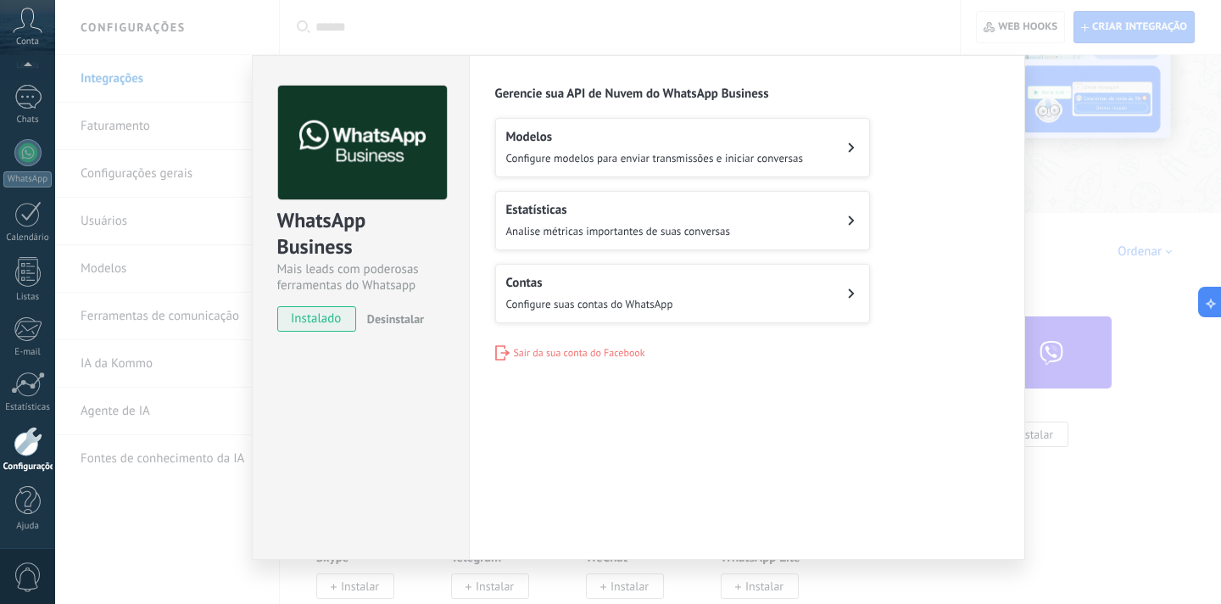
click at [594, 290] on div "Contas Configure suas contas do WhatsApp" at bounding box center [589, 293] width 167 height 37
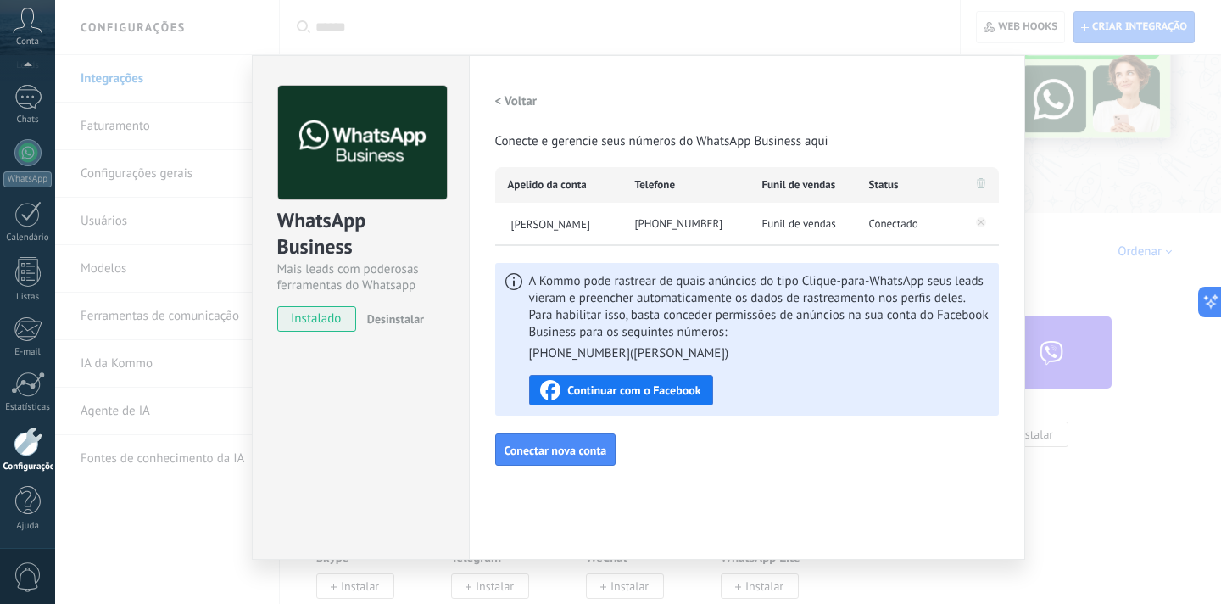
click at [665, 391] on span "Continuar com o Facebook" at bounding box center [633, 390] width 133 height 12
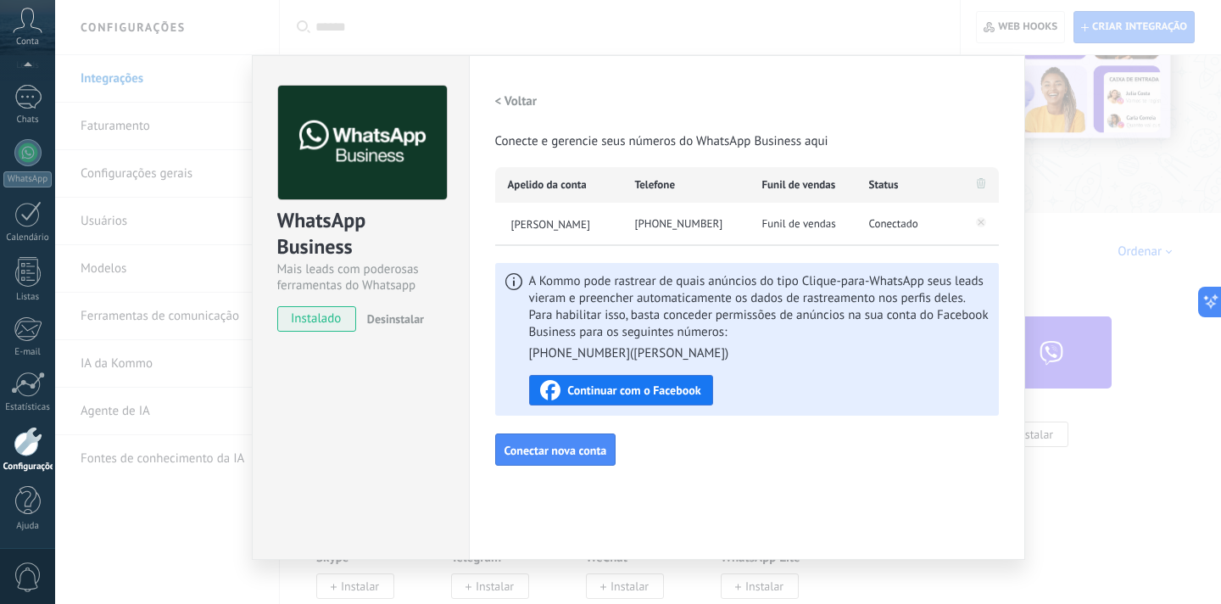
click at [510, 105] on h2 "< Voltar" at bounding box center [516, 101] width 42 height 16
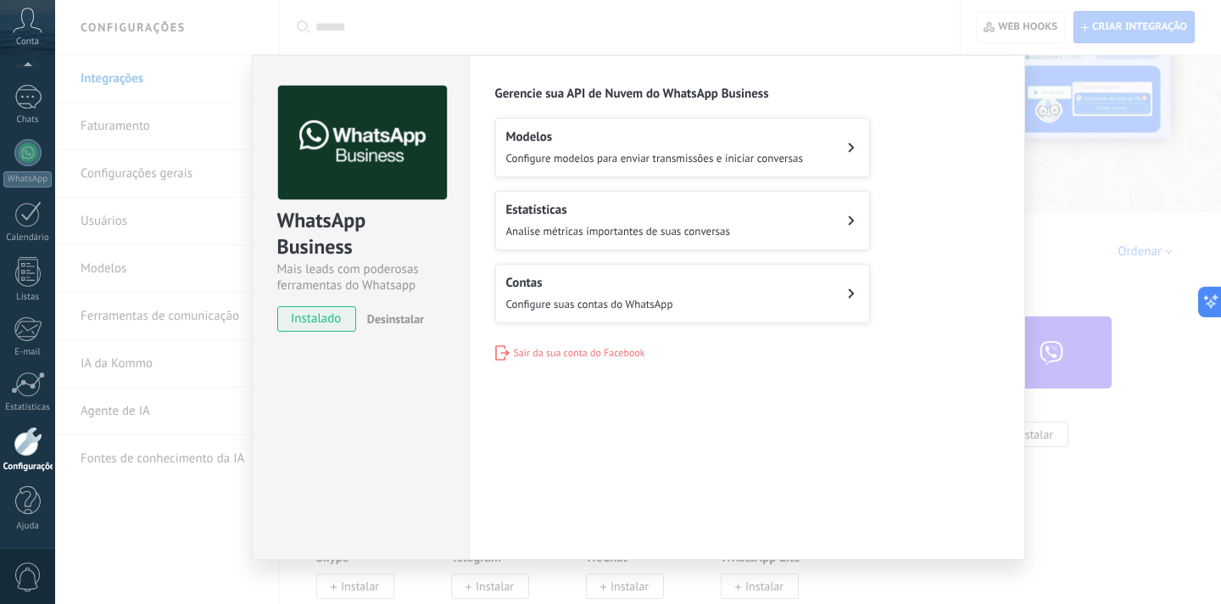
click at [598, 164] on span "Configure modelos para enviar transmissões e iniciar conversas" at bounding box center [654, 158] width 297 height 14
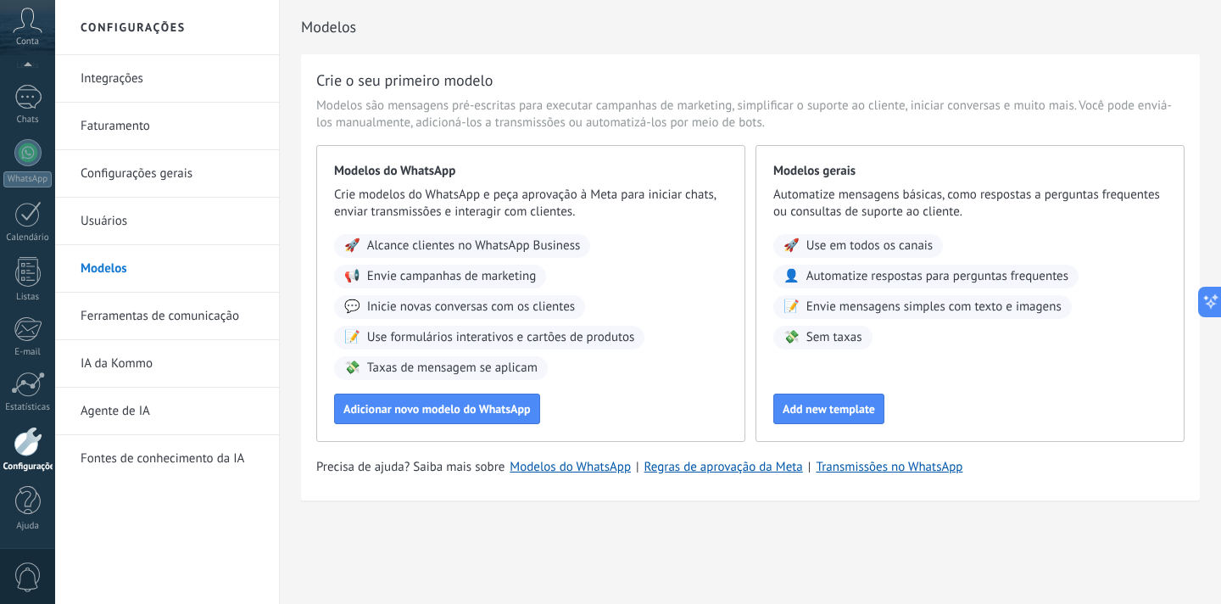
click at [172, 314] on link "Ferramentas de comunicação" at bounding box center [171, 316] width 181 height 47
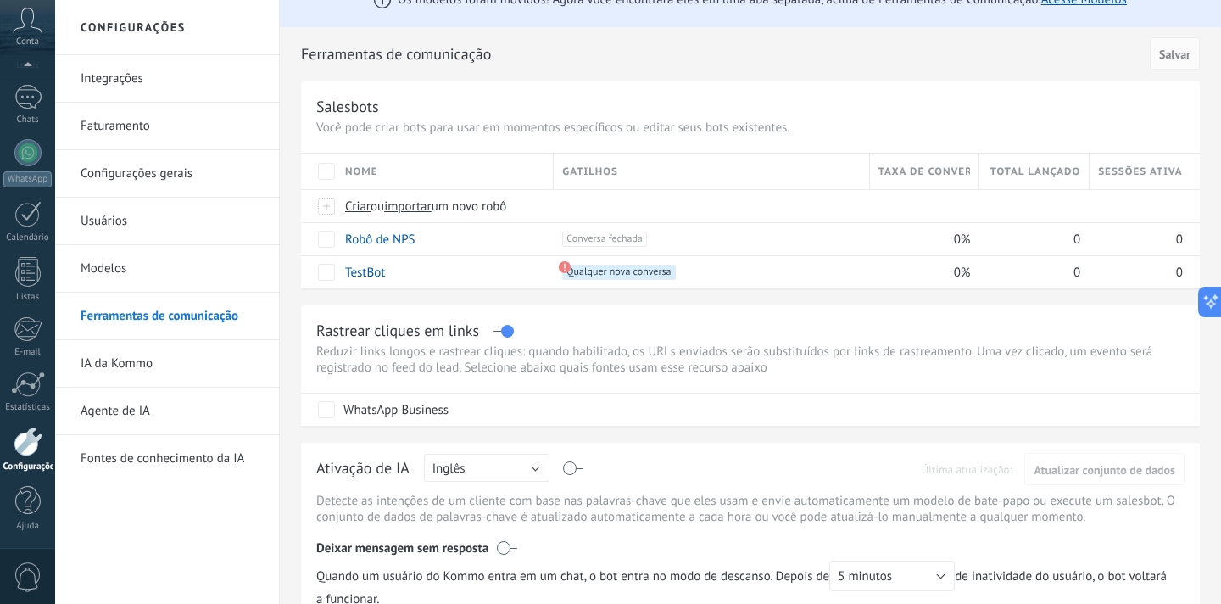
scroll to position [42, 0]
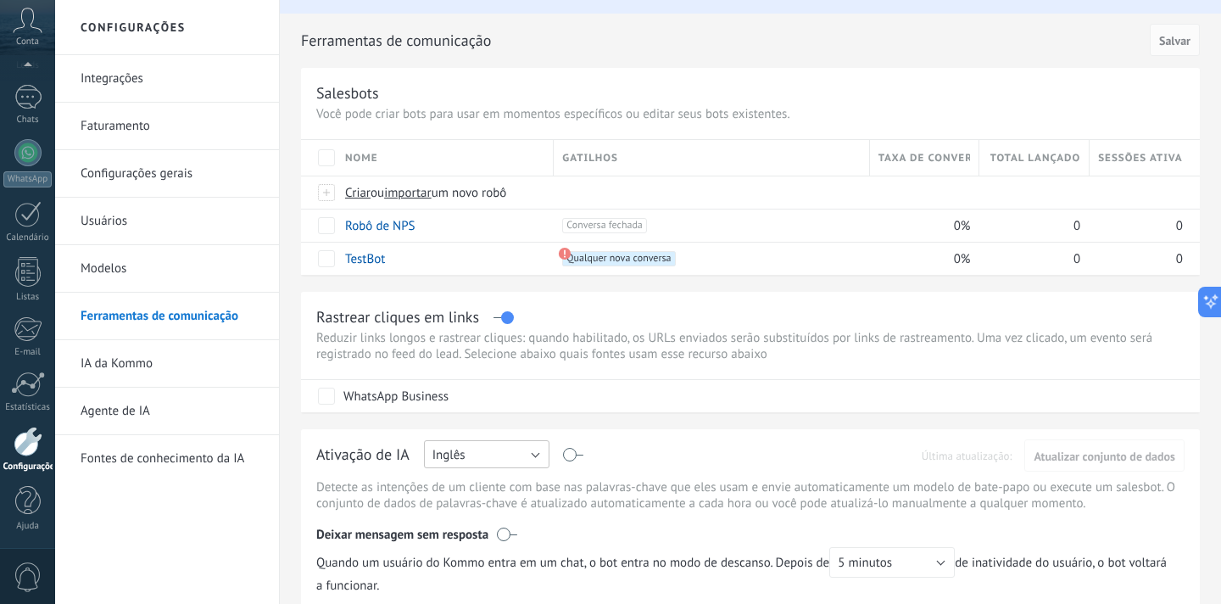
click at [536, 460] on button "Inglês" at bounding box center [487, 454] width 126 height 28
click at [495, 398] on span "Português" at bounding box center [479, 396] width 130 height 16
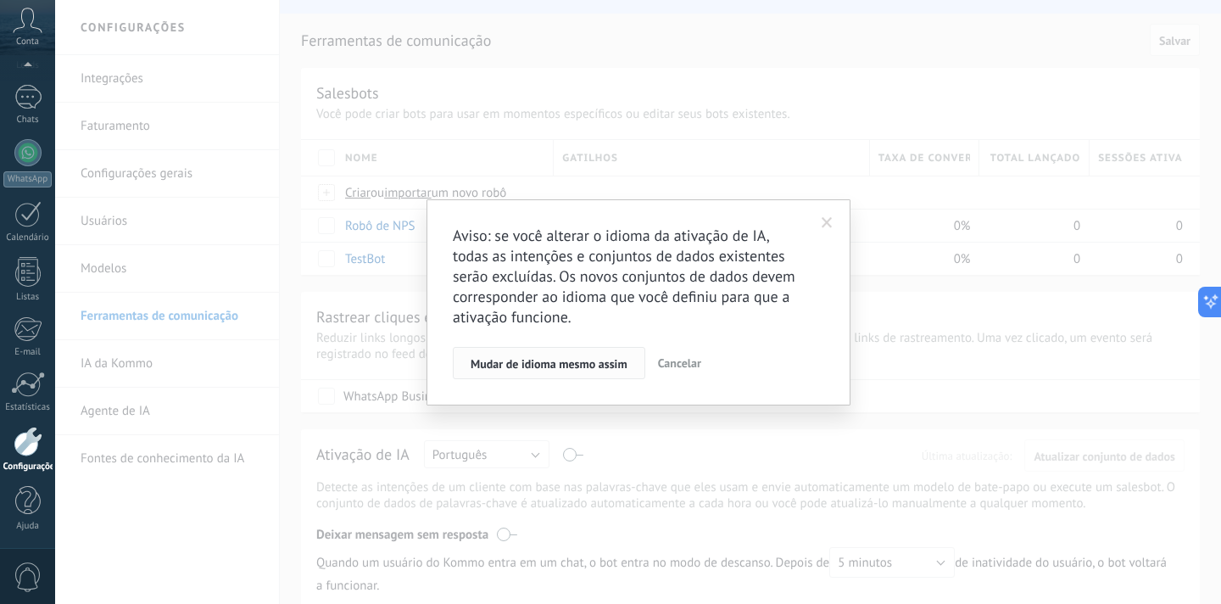
click at [570, 368] on span "Mudar de idioma mesmo assim" at bounding box center [549, 364] width 157 height 12
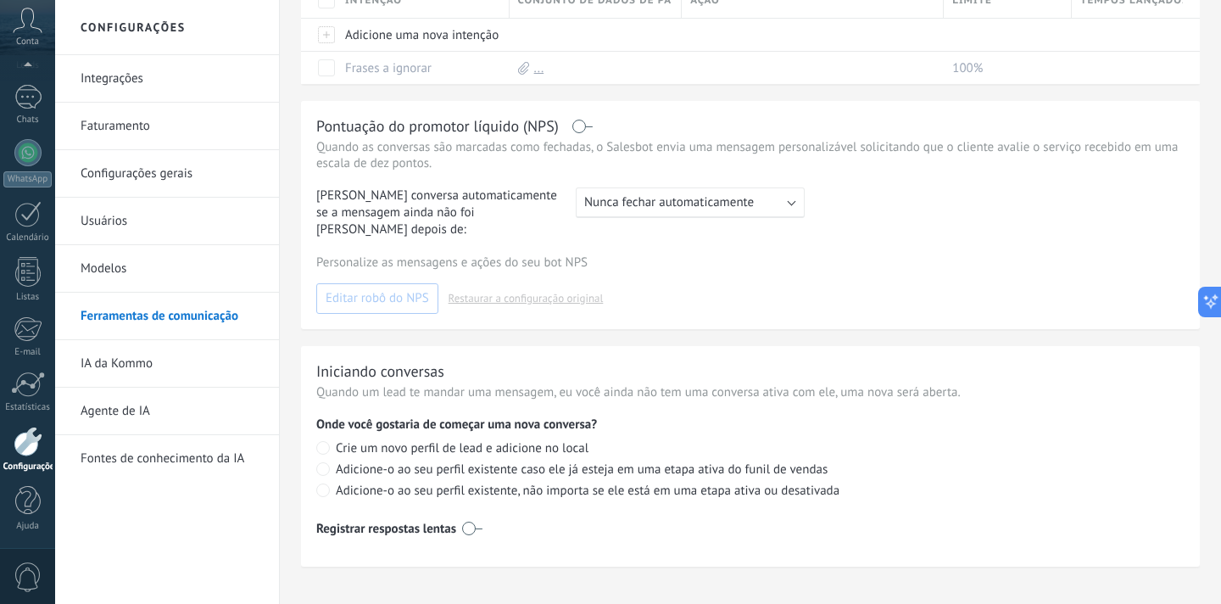
scroll to position [681, 0]
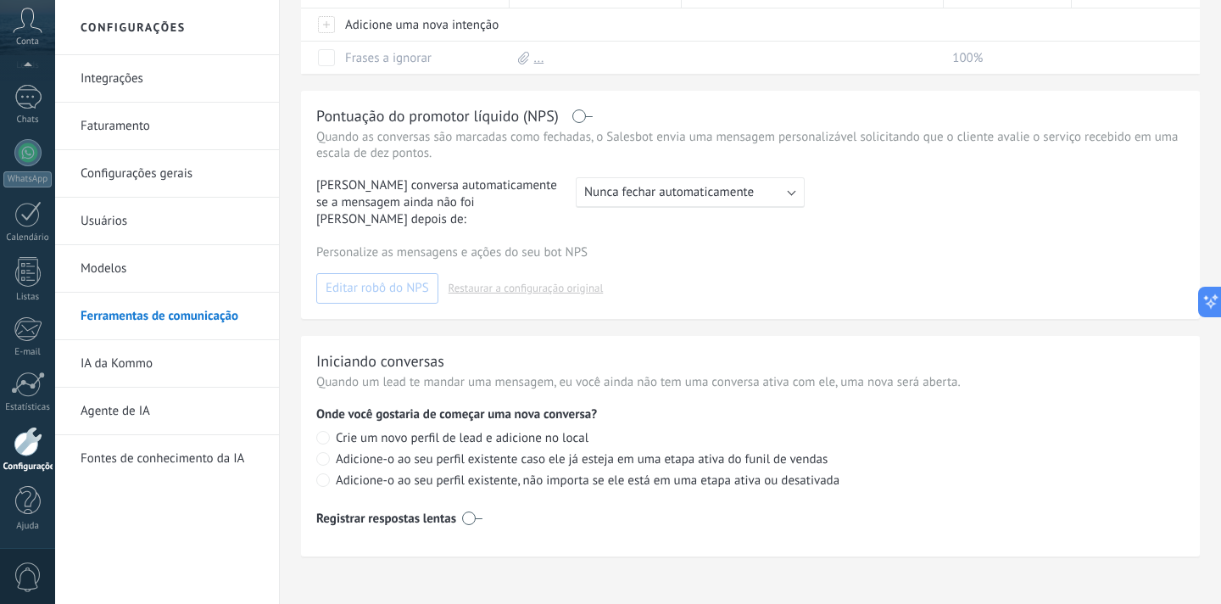
click at [147, 368] on link "IA da Kommo" at bounding box center [171, 363] width 181 height 47
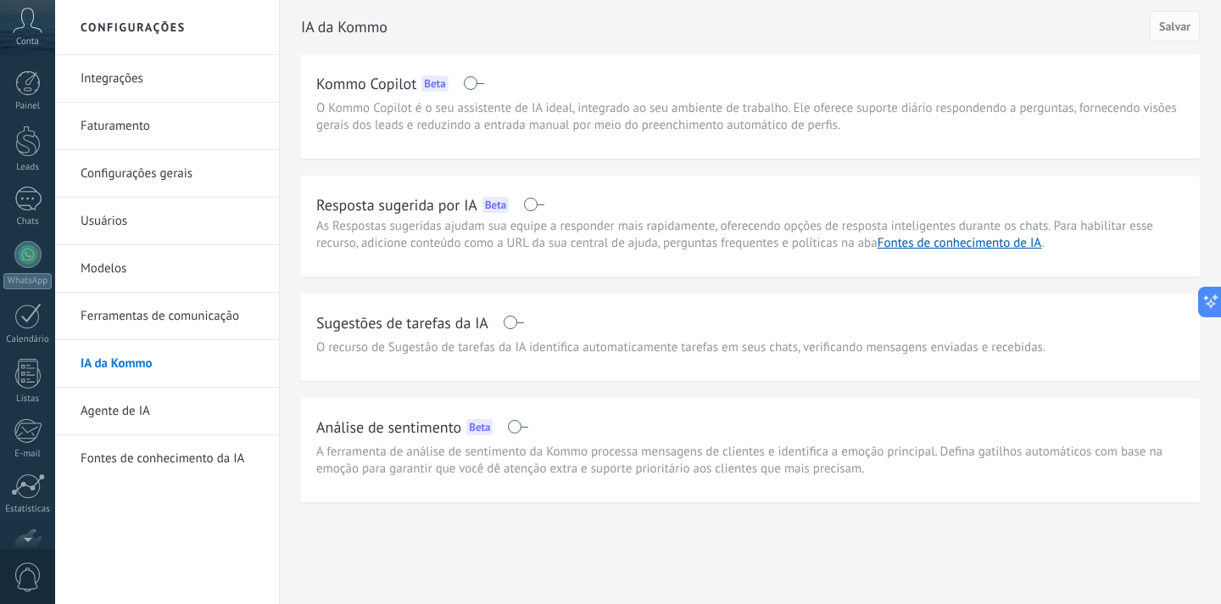
click at [33, 21] on use at bounding box center [28, 20] width 29 height 25
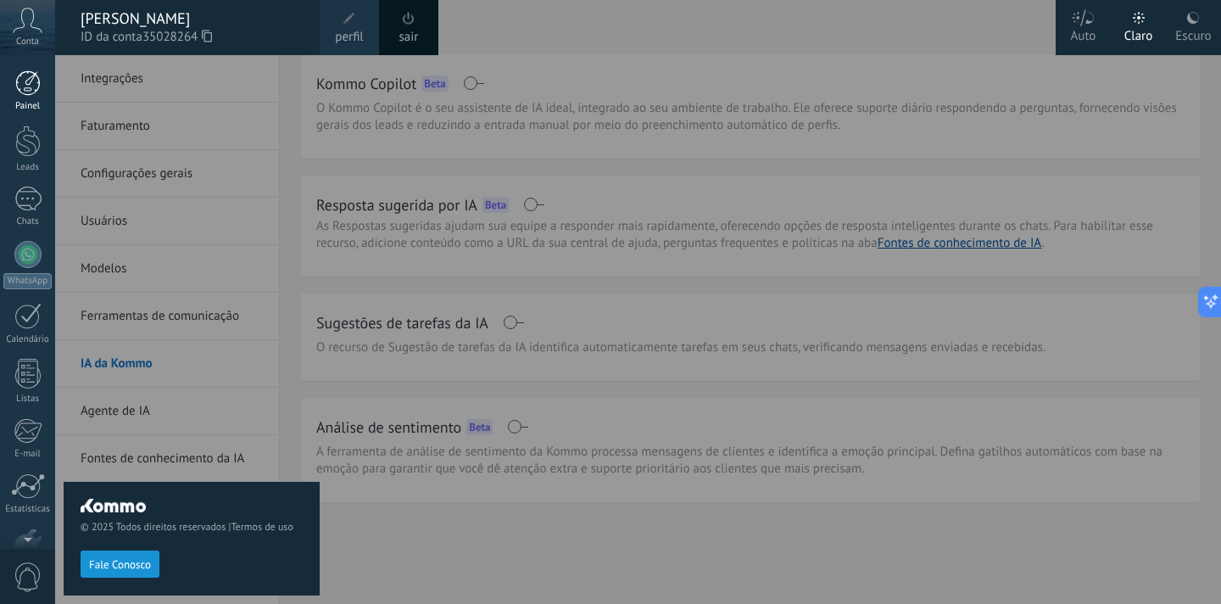
click at [33, 86] on div at bounding box center [27, 82] width 25 height 25
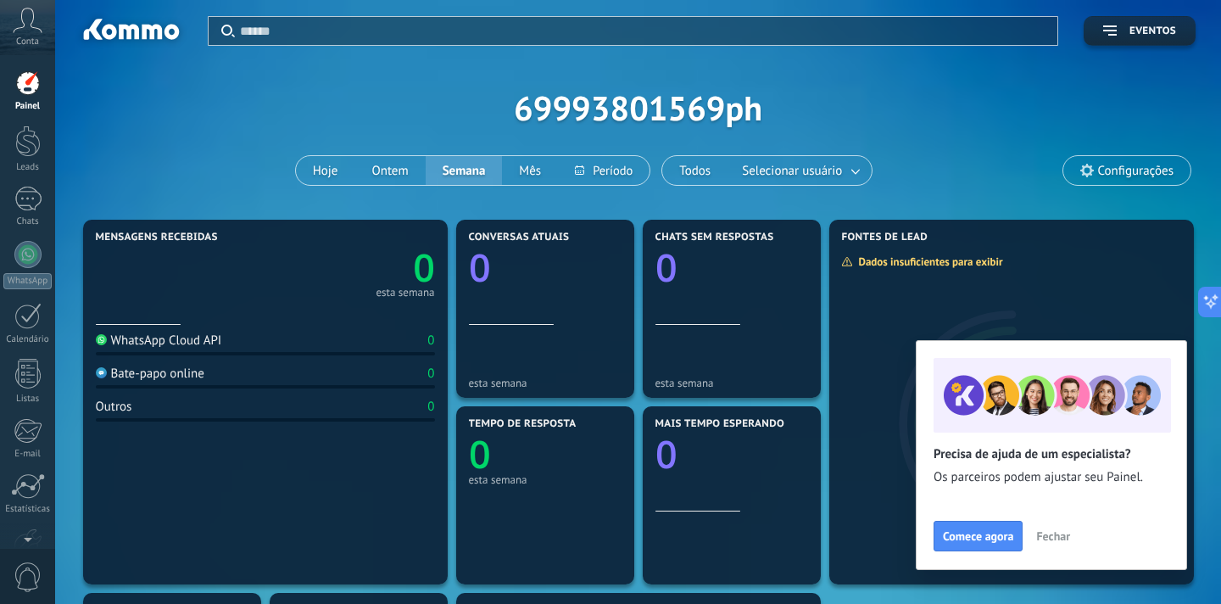
click at [1051, 545] on button "Fechar" at bounding box center [1053, 535] width 49 height 25
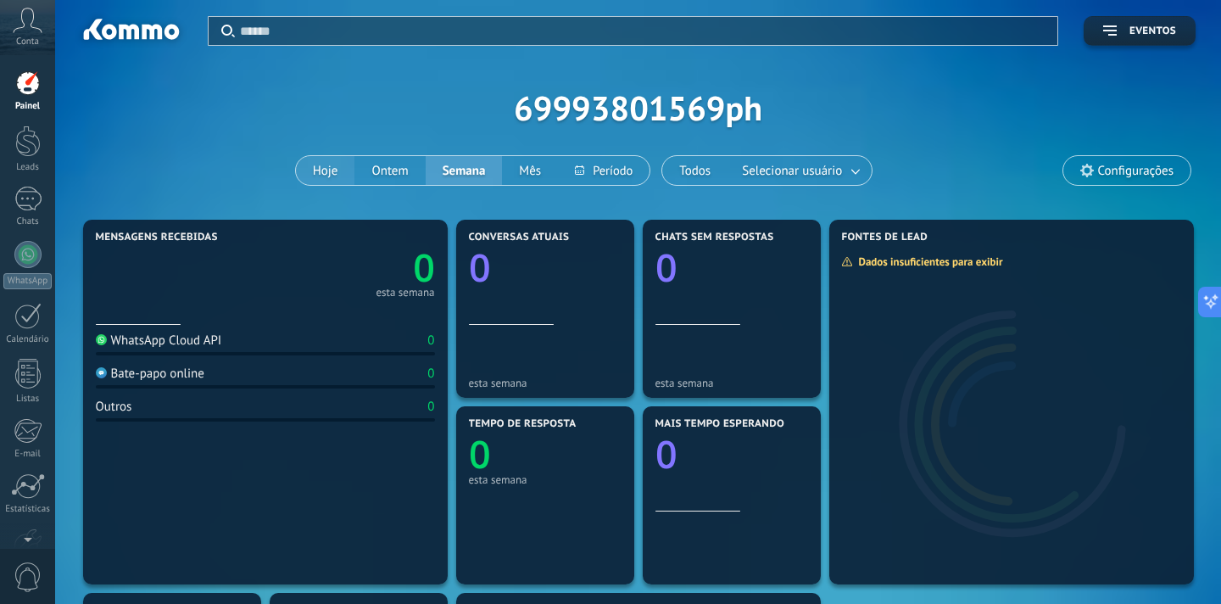
click at [328, 170] on button "Hoje" at bounding box center [325, 170] width 59 height 29
click at [393, 177] on button "Ontem" at bounding box center [389, 170] width 70 height 29
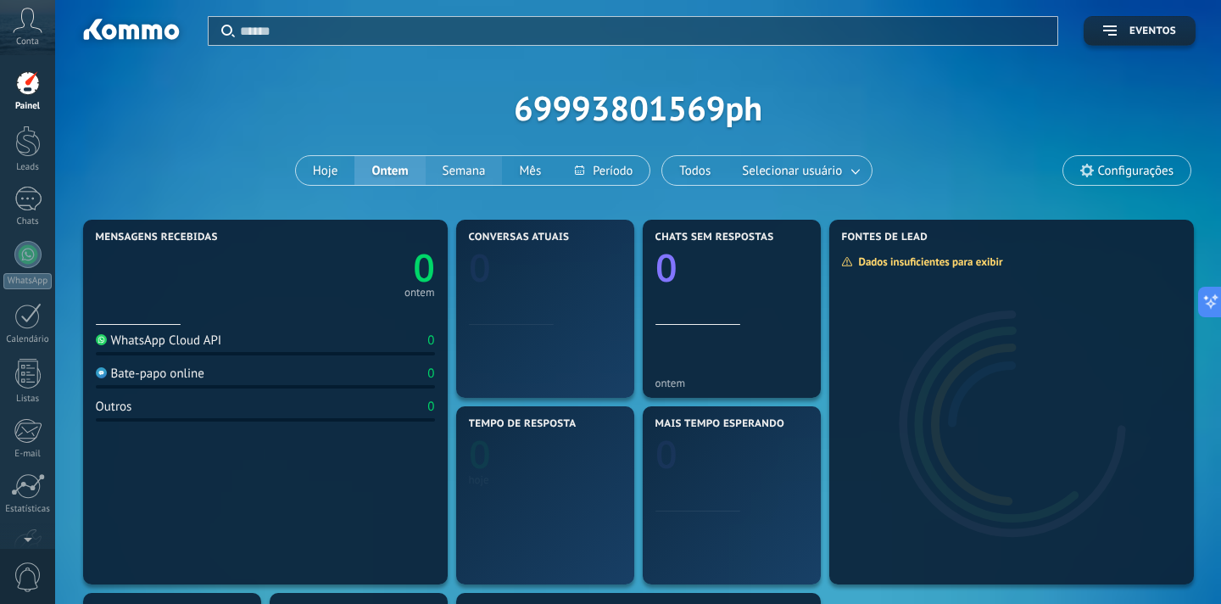
click at [463, 175] on button "Semana" at bounding box center [464, 170] width 77 height 29
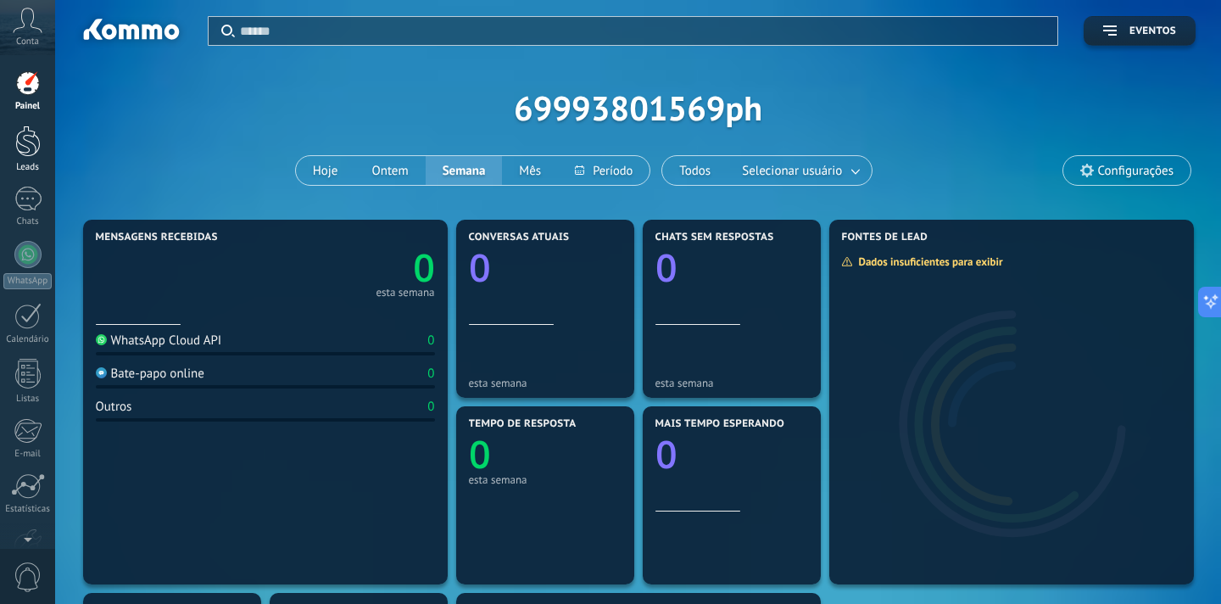
click at [28, 146] on div at bounding box center [27, 141] width 25 height 31
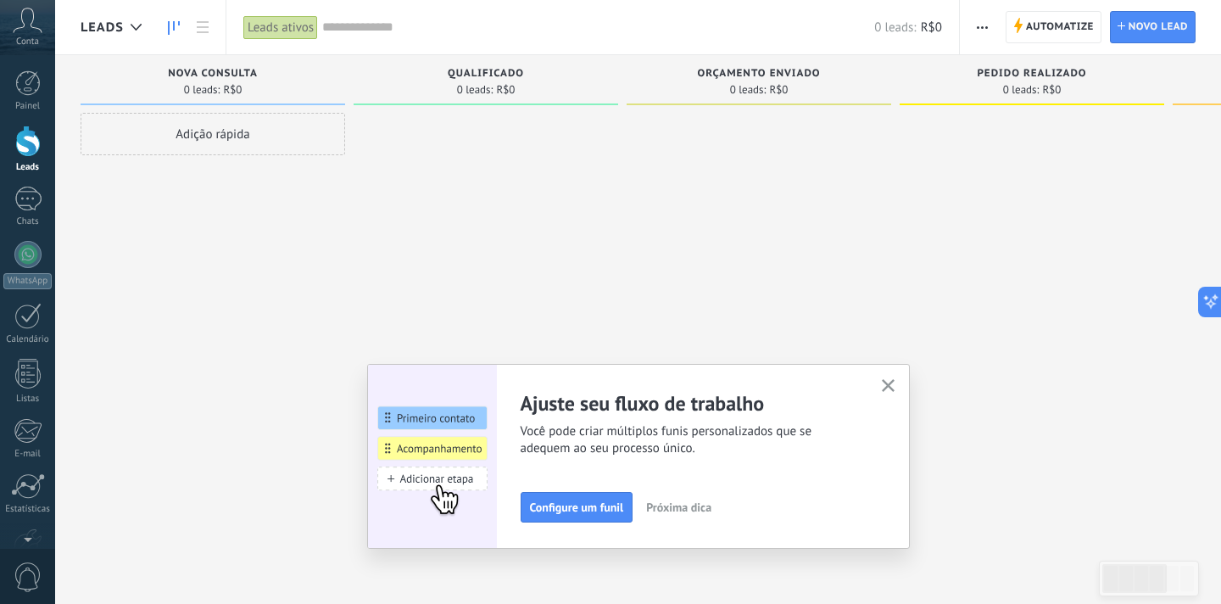
click at [460, 478] on img at bounding box center [432, 456] width 129 height 185
click at [583, 511] on span "Configure um funil" at bounding box center [577, 507] width 94 height 12
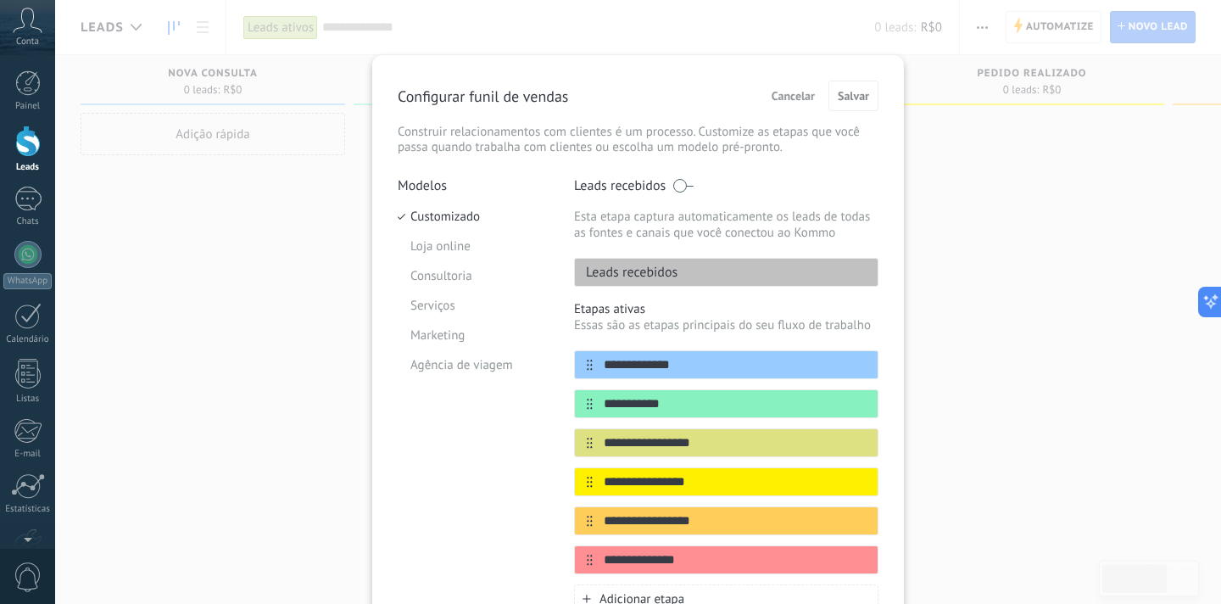
click at [799, 97] on span "Cancelar" at bounding box center [793, 96] width 43 height 12
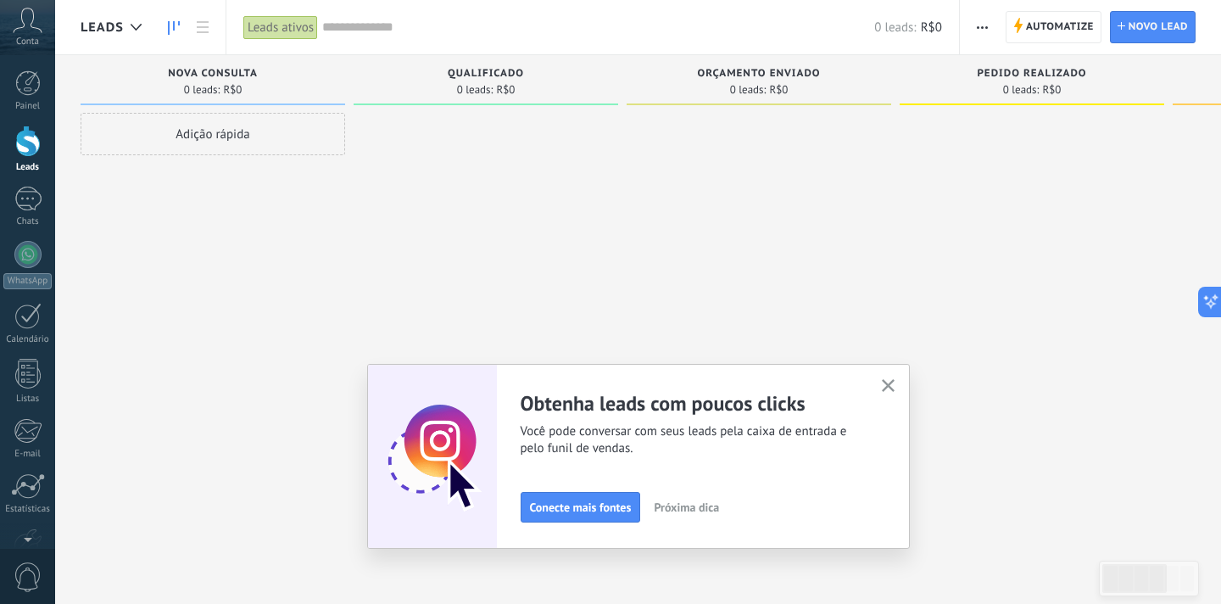
click at [887, 384] on use "button" at bounding box center [888, 385] width 13 height 13
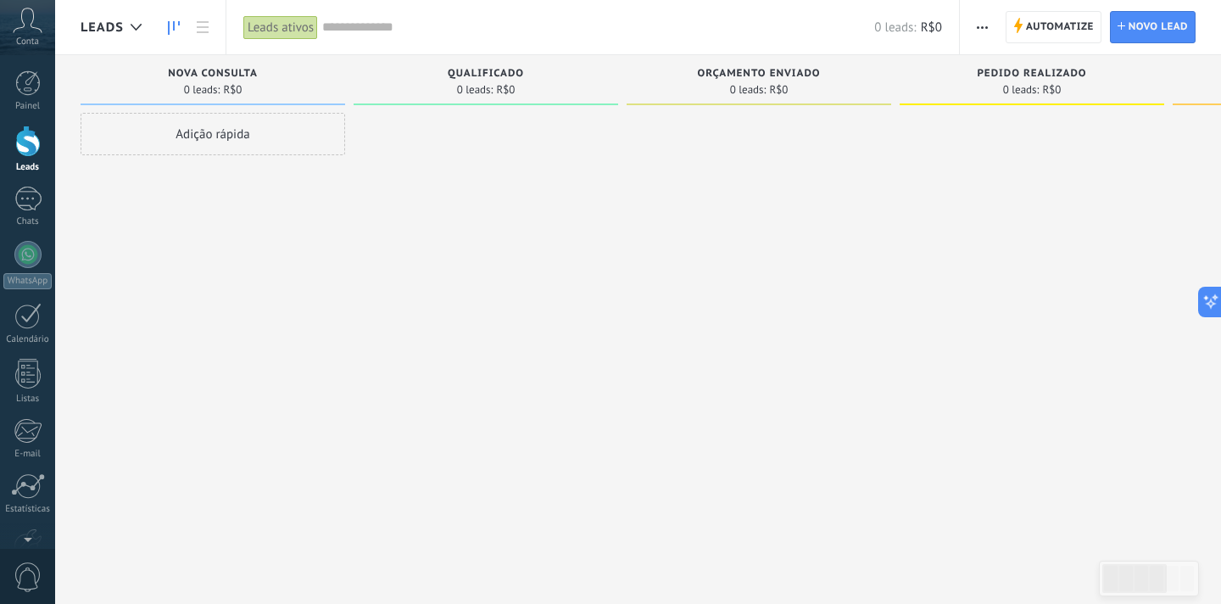
click at [246, 131] on div "Adição rápida" at bounding box center [213, 134] width 265 height 42
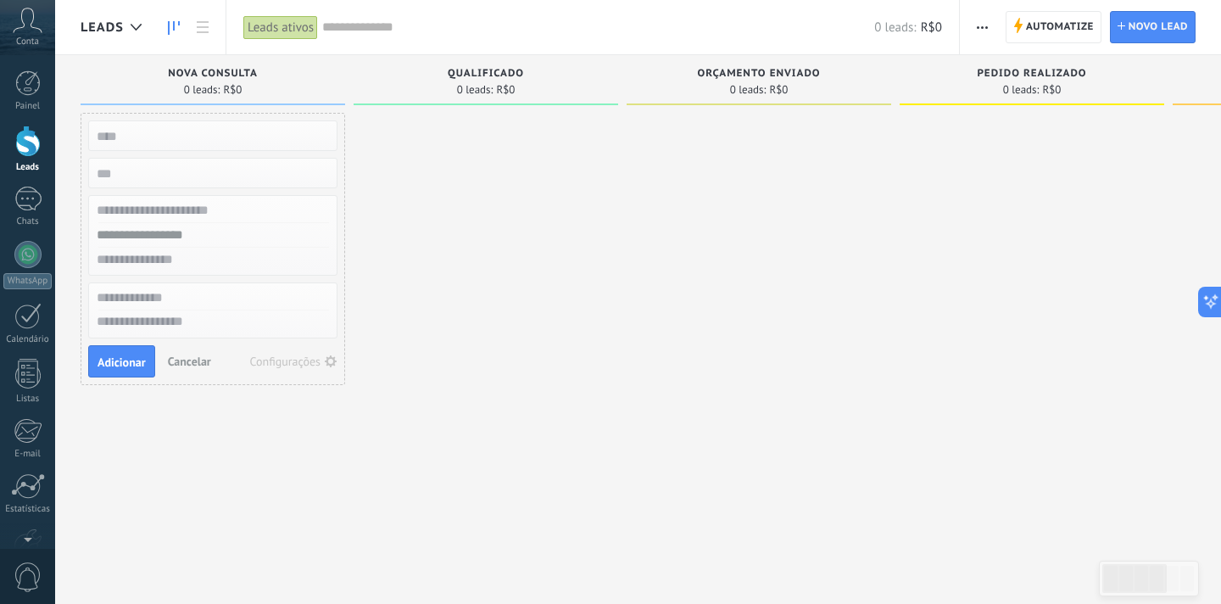
click at [184, 361] on span "Cancelar" at bounding box center [189, 361] width 43 height 15
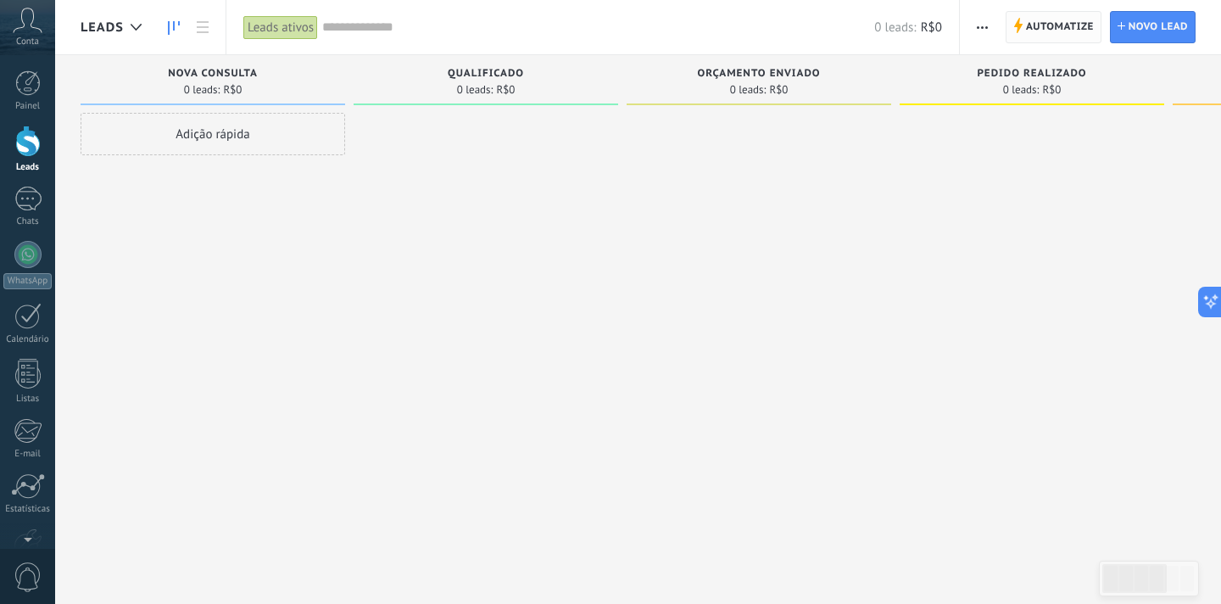
click at [1032, 30] on span "Automatize" at bounding box center [1060, 27] width 68 height 31
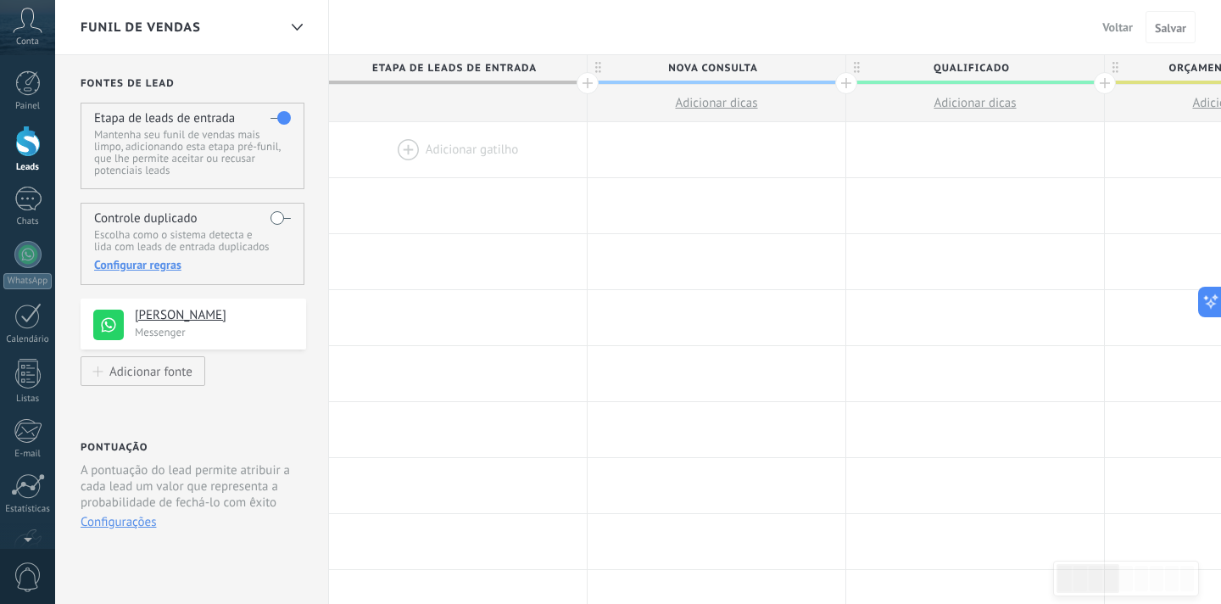
click at [31, 21] on icon at bounding box center [28, 20] width 30 height 25
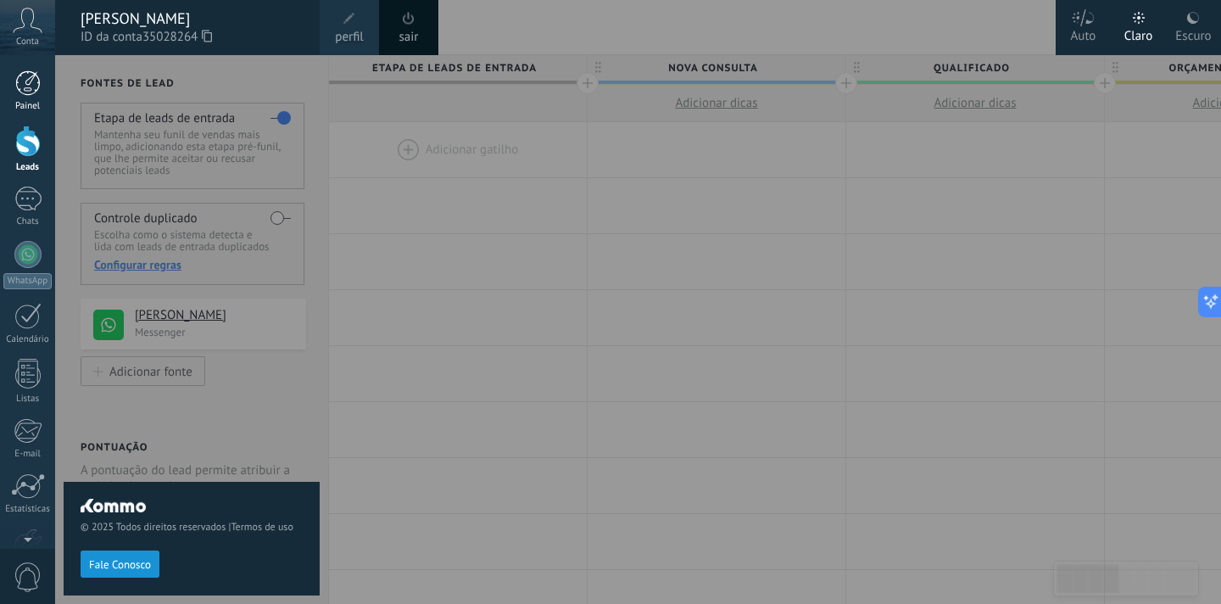
click at [29, 76] on div at bounding box center [27, 82] width 25 height 25
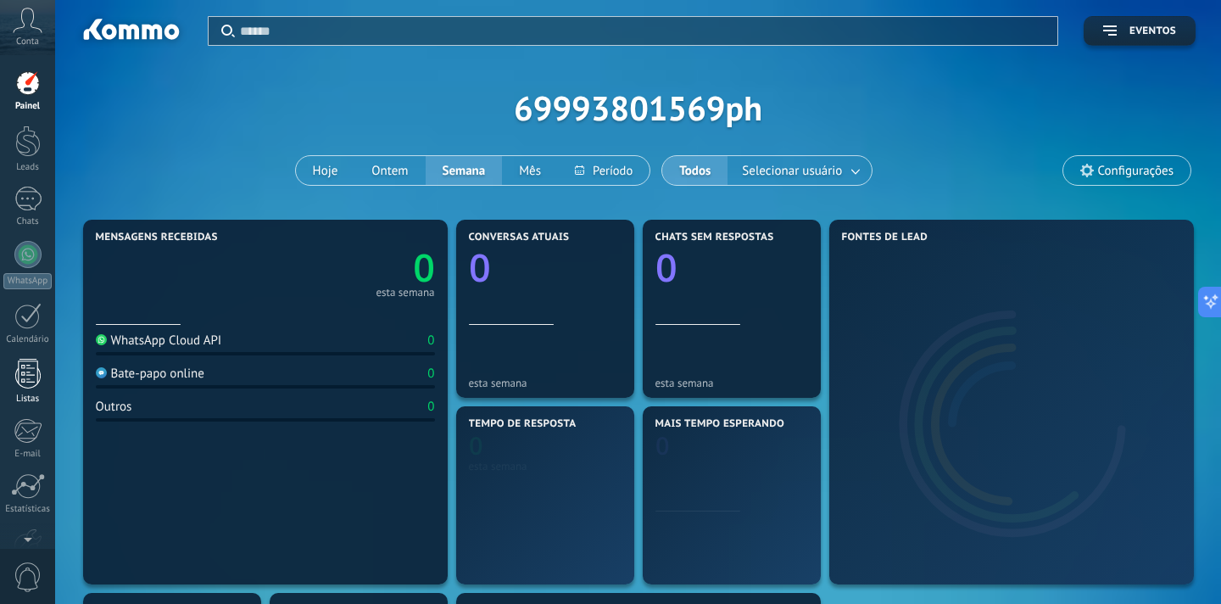
click at [31, 373] on div at bounding box center [27, 374] width 25 height 30
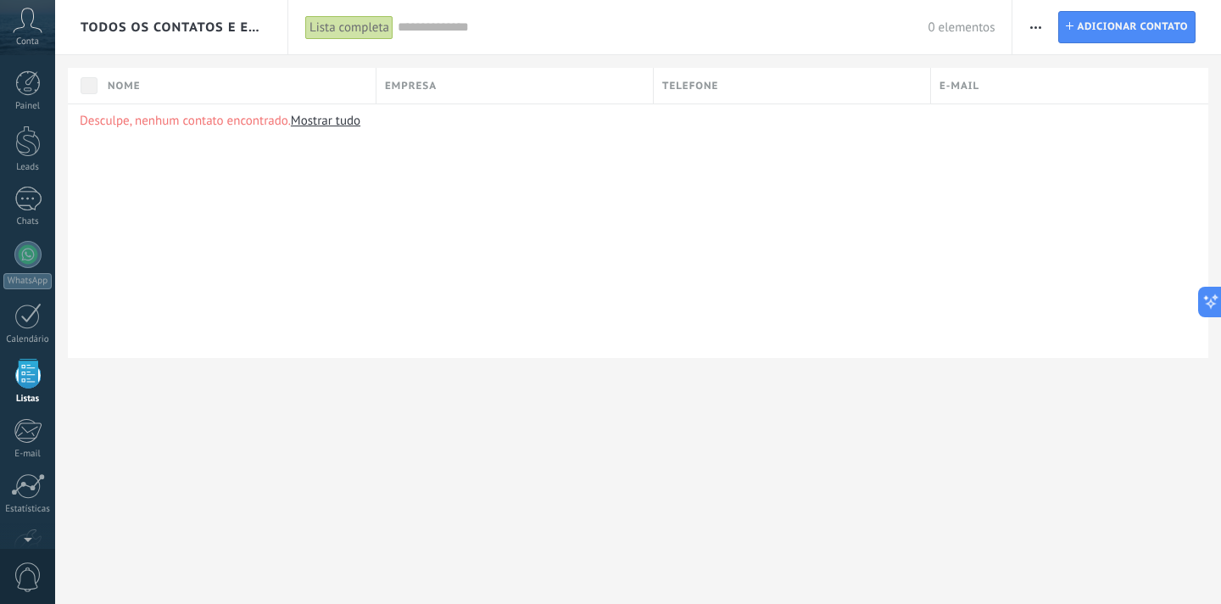
click at [30, 24] on icon at bounding box center [28, 20] width 30 height 25
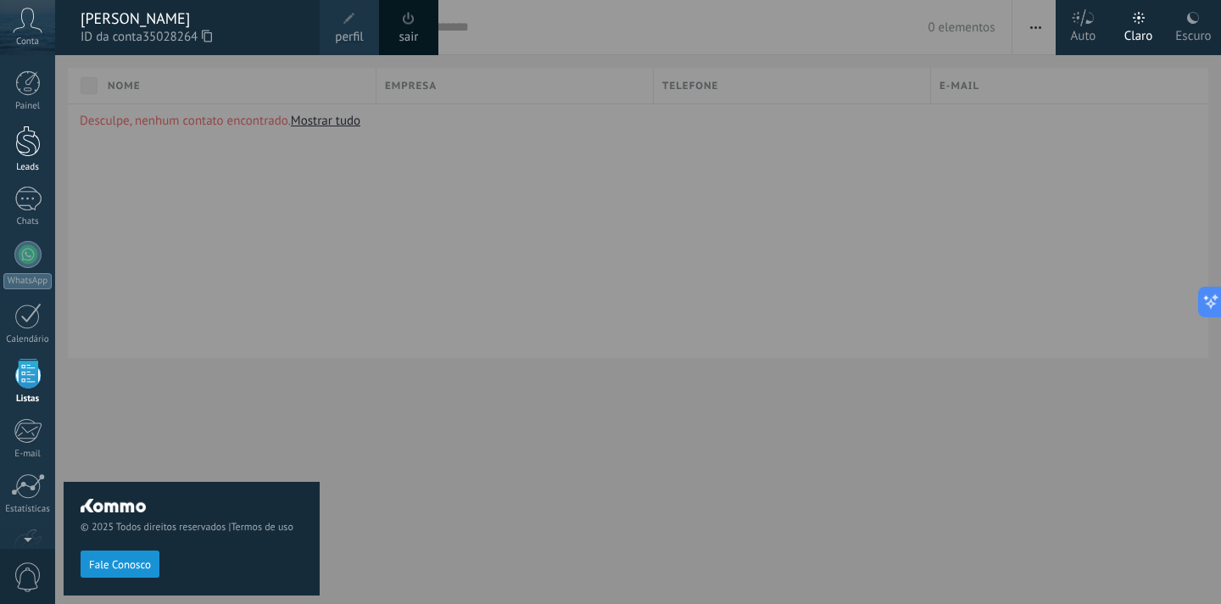
click at [24, 146] on div at bounding box center [27, 141] width 25 height 31
